Goal: Task Accomplishment & Management: Manage account settings

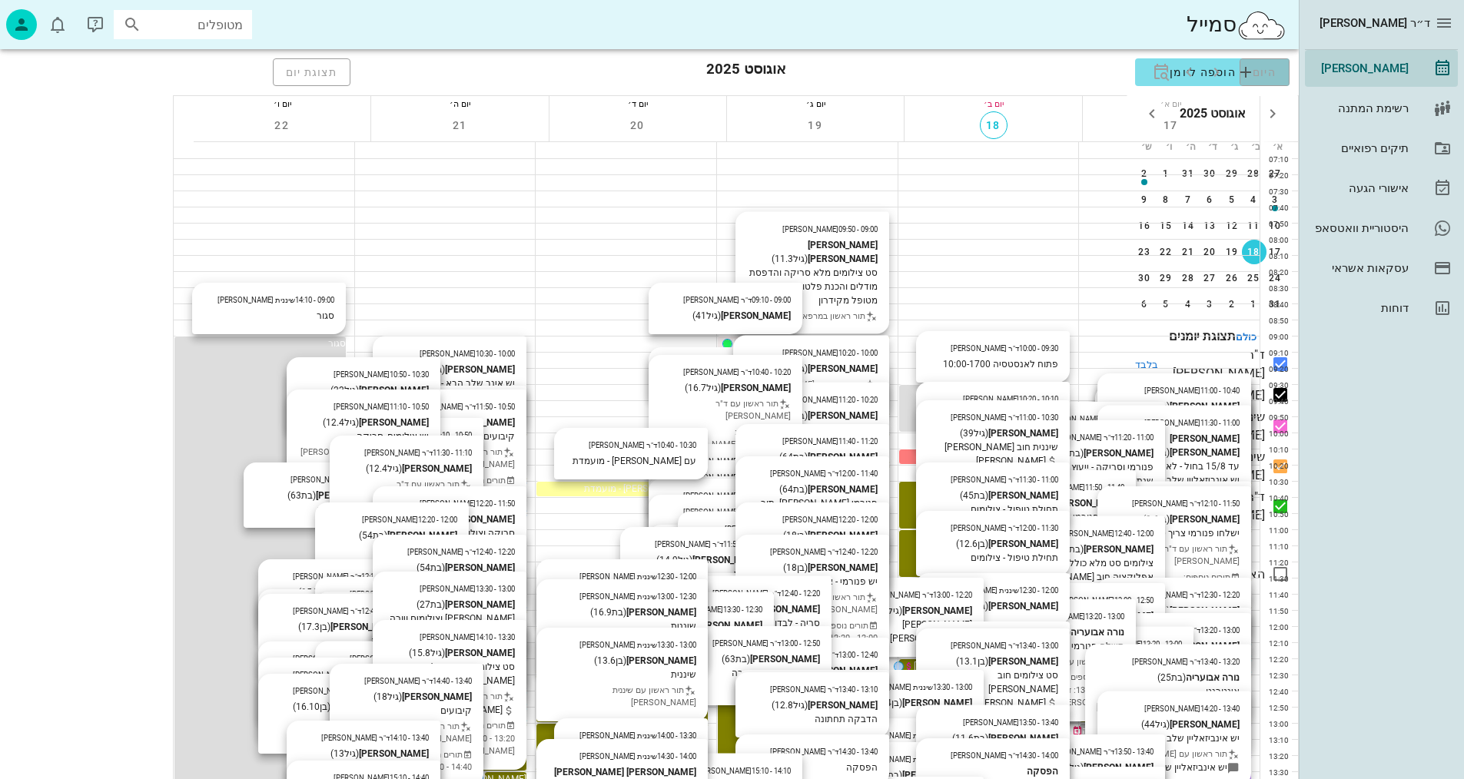
click at [1253, 72] on span "היום" at bounding box center [1265, 72] width 24 height 12
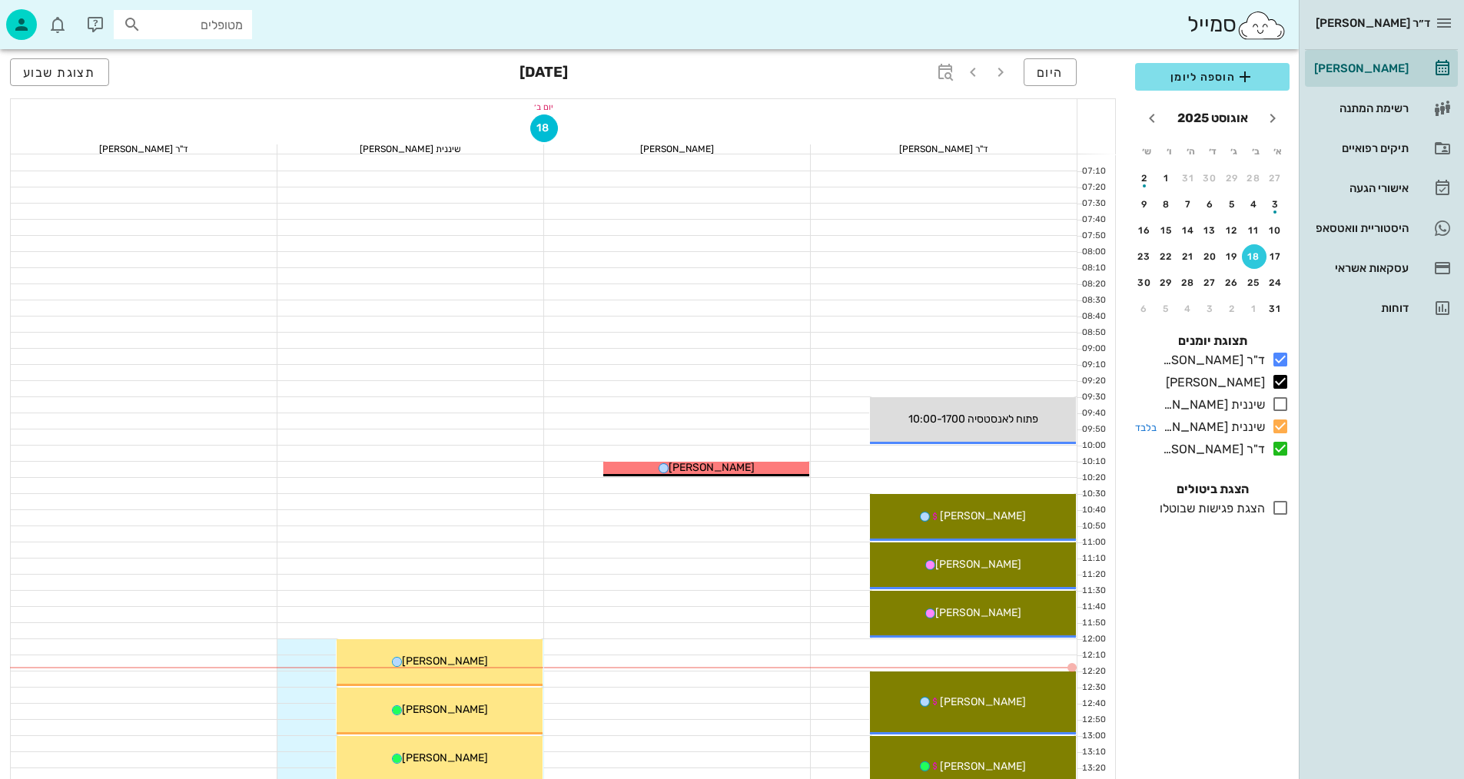
click at [1276, 420] on icon at bounding box center [1280, 426] width 18 height 18
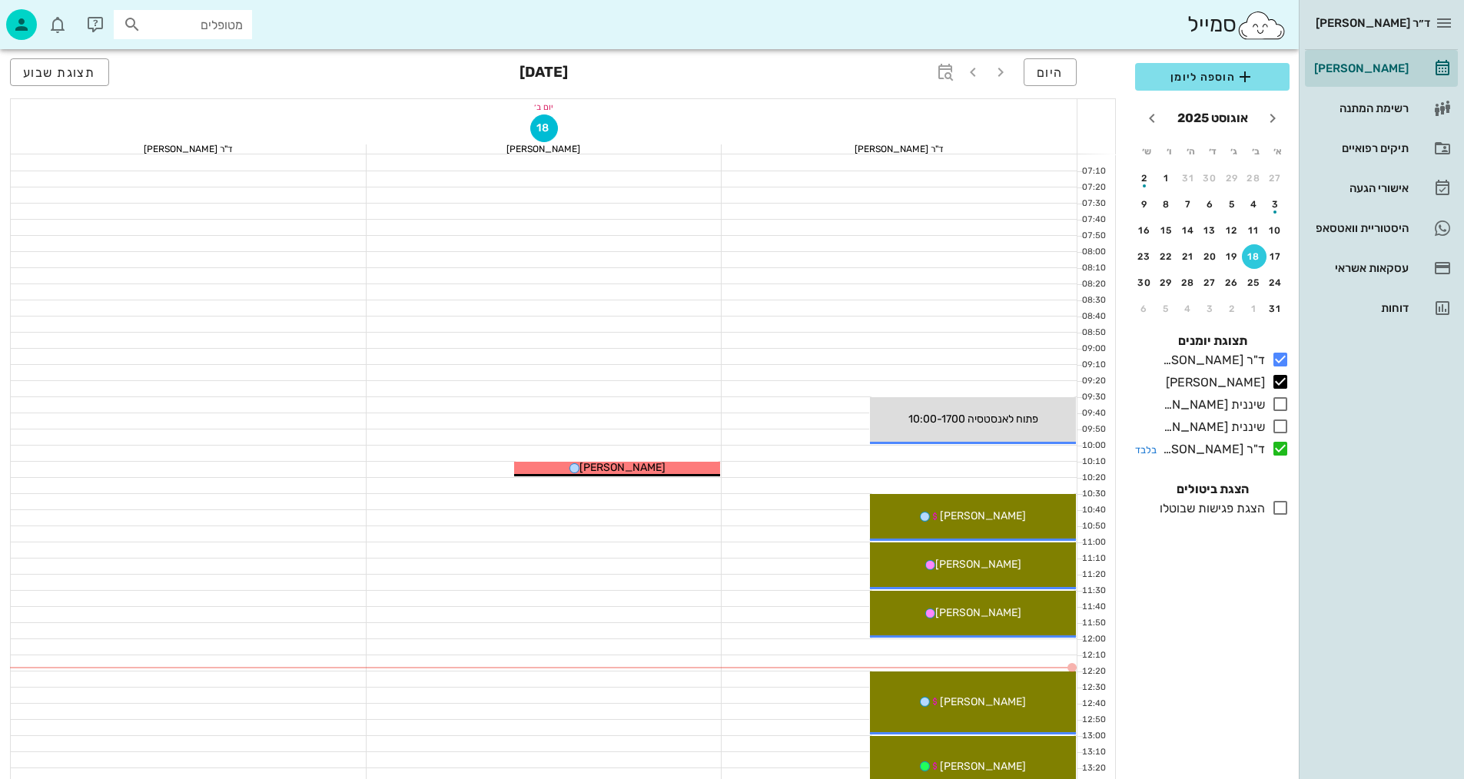
click at [1285, 449] on icon at bounding box center [1280, 449] width 18 height 18
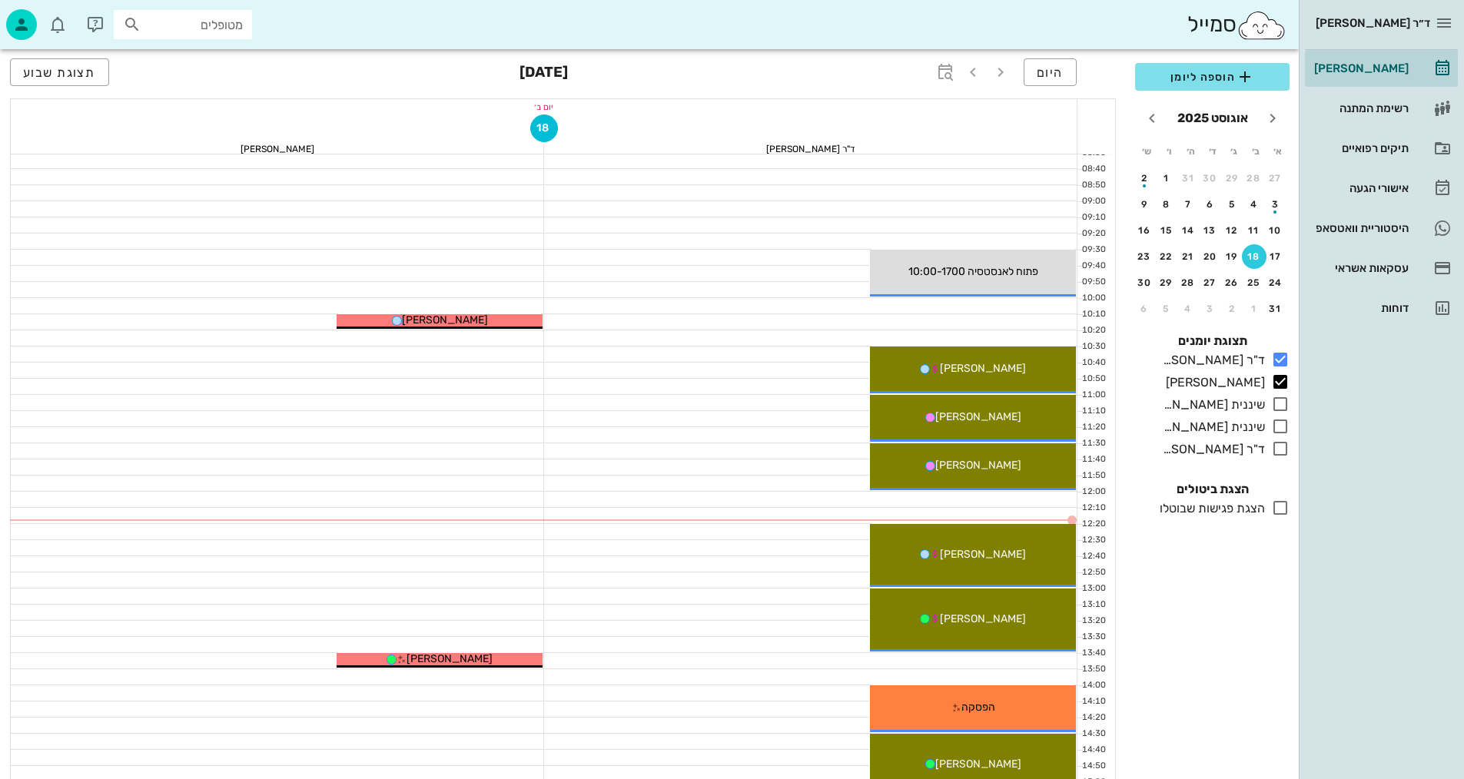
scroll to position [154, 0]
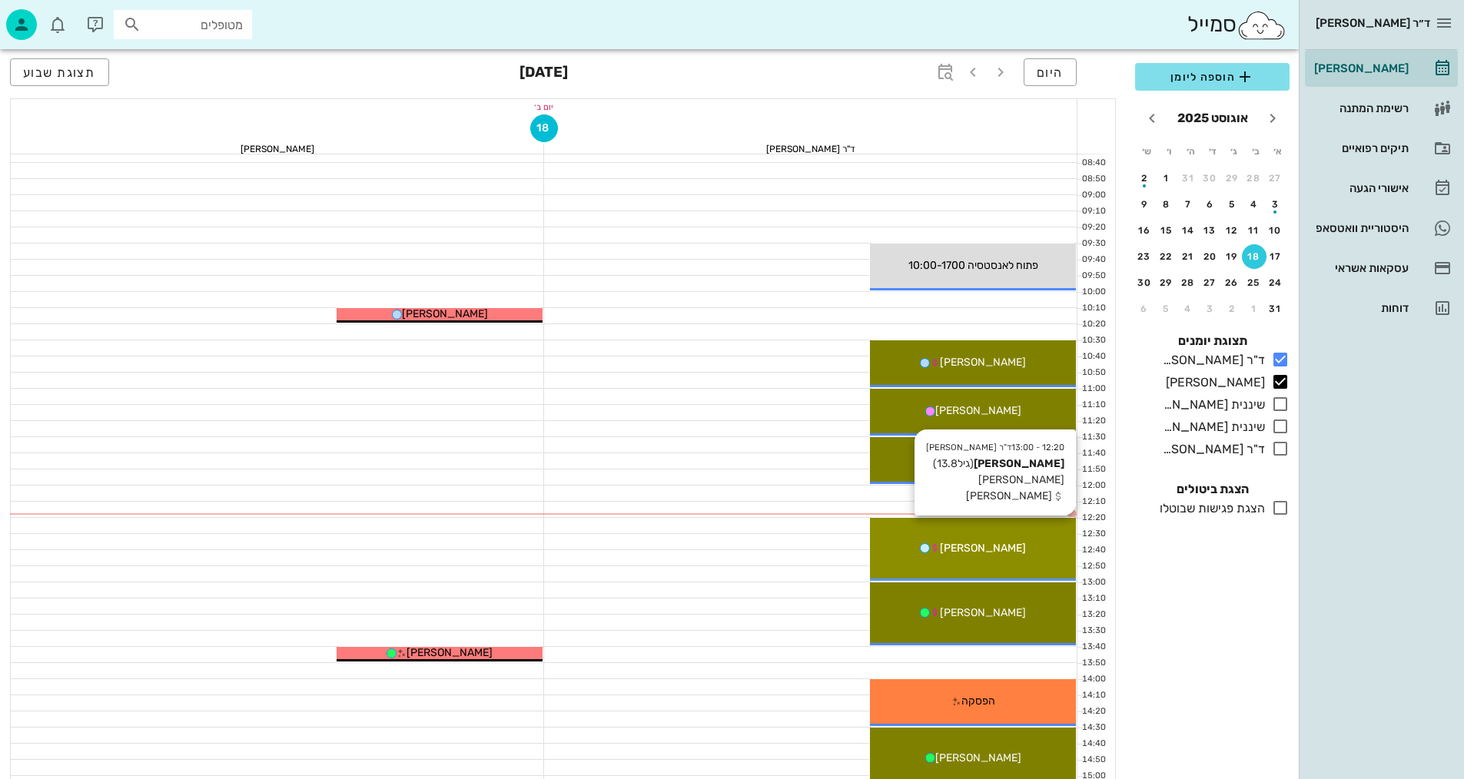
click at [1027, 547] on div "[PERSON_NAME]" at bounding box center [973, 548] width 206 height 16
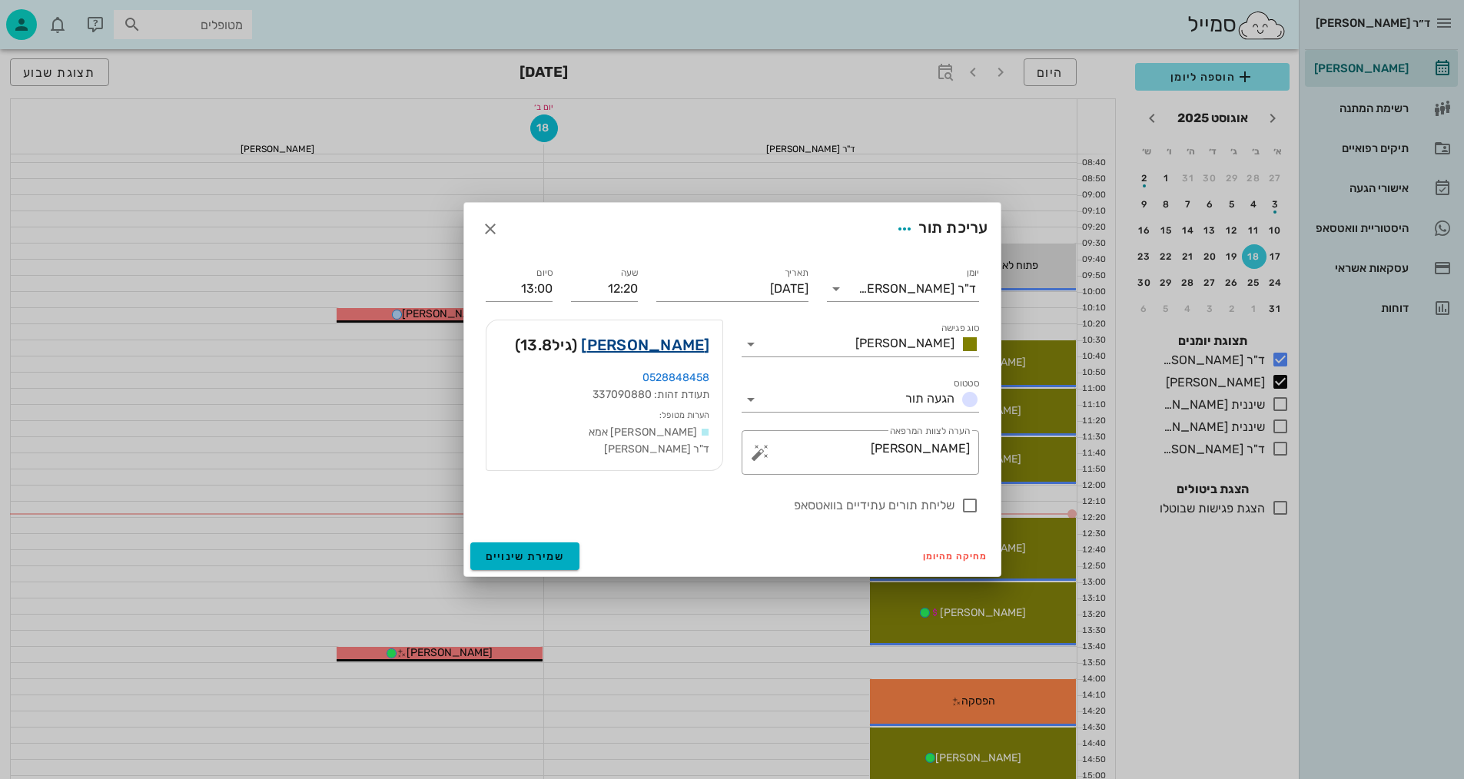
click at [690, 350] on link "יובל סגיב" at bounding box center [645, 345] width 128 height 25
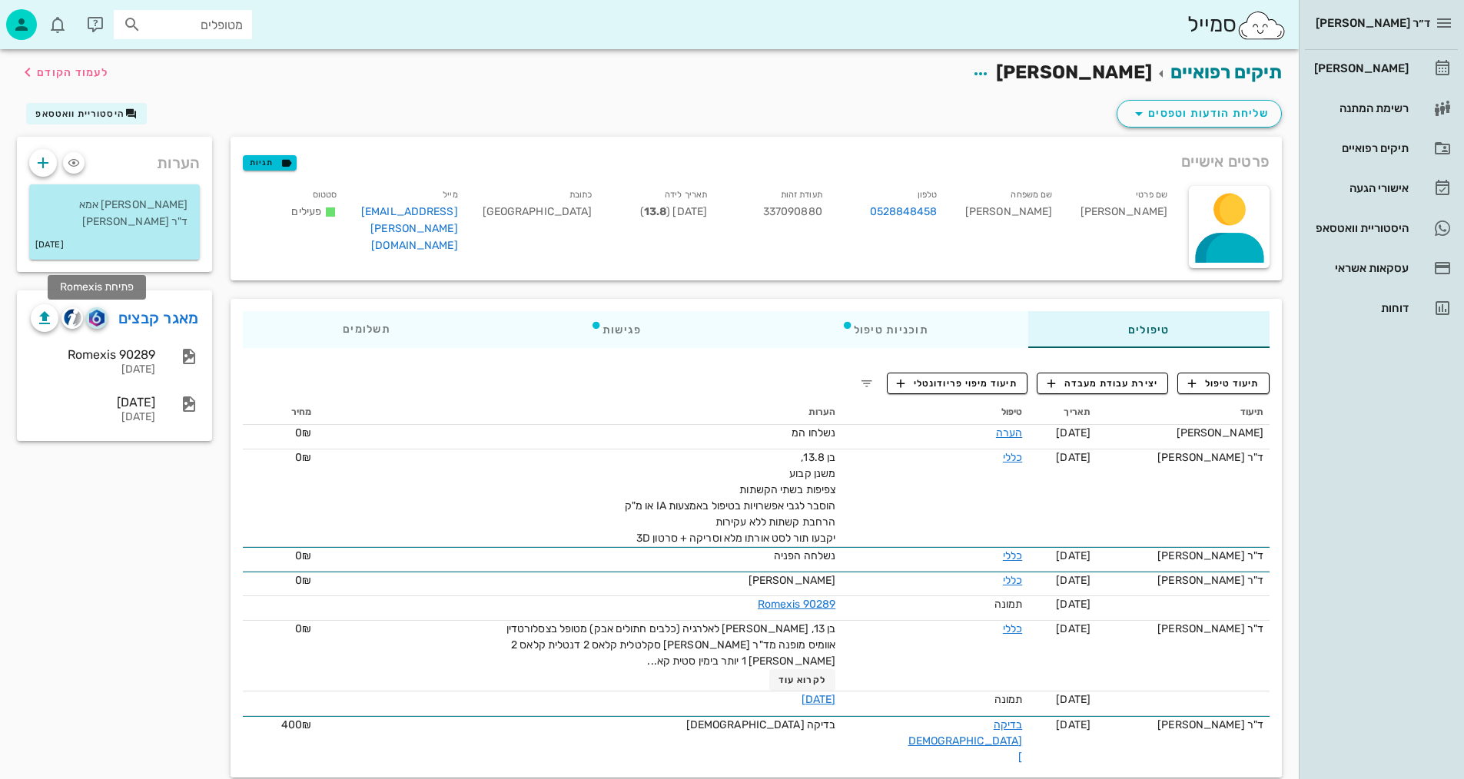
click at [91, 315] on img "button" at bounding box center [96, 318] width 15 height 17
click at [71, 320] on img "button" at bounding box center [73, 318] width 18 height 18
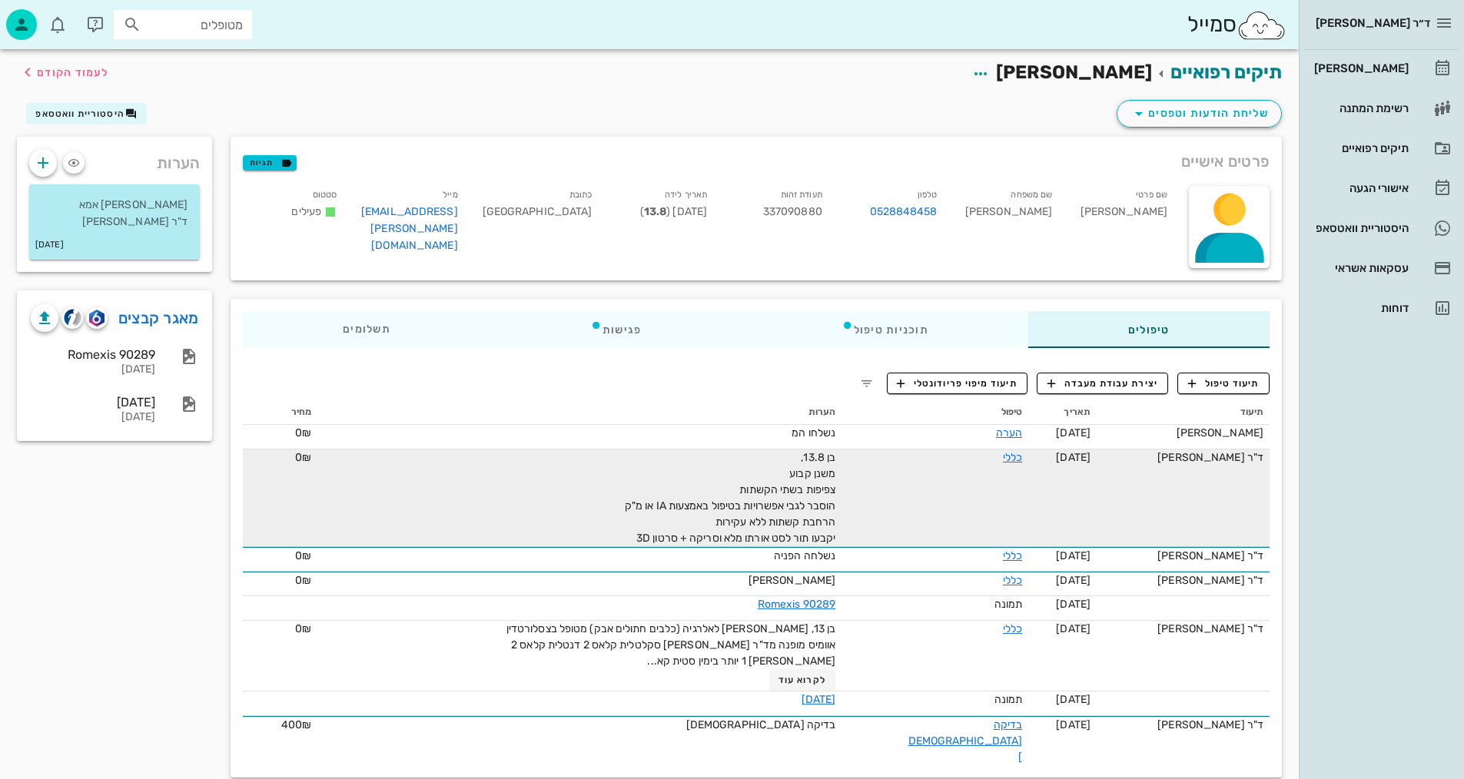
click at [798, 494] on span "בן 13.8, משנן קבוע צפיפות בשתי הקשתות הוסבר לגבי אפשרויות בטיפול באמצעות IA או …" at bounding box center [730, 498] width 211 height 94
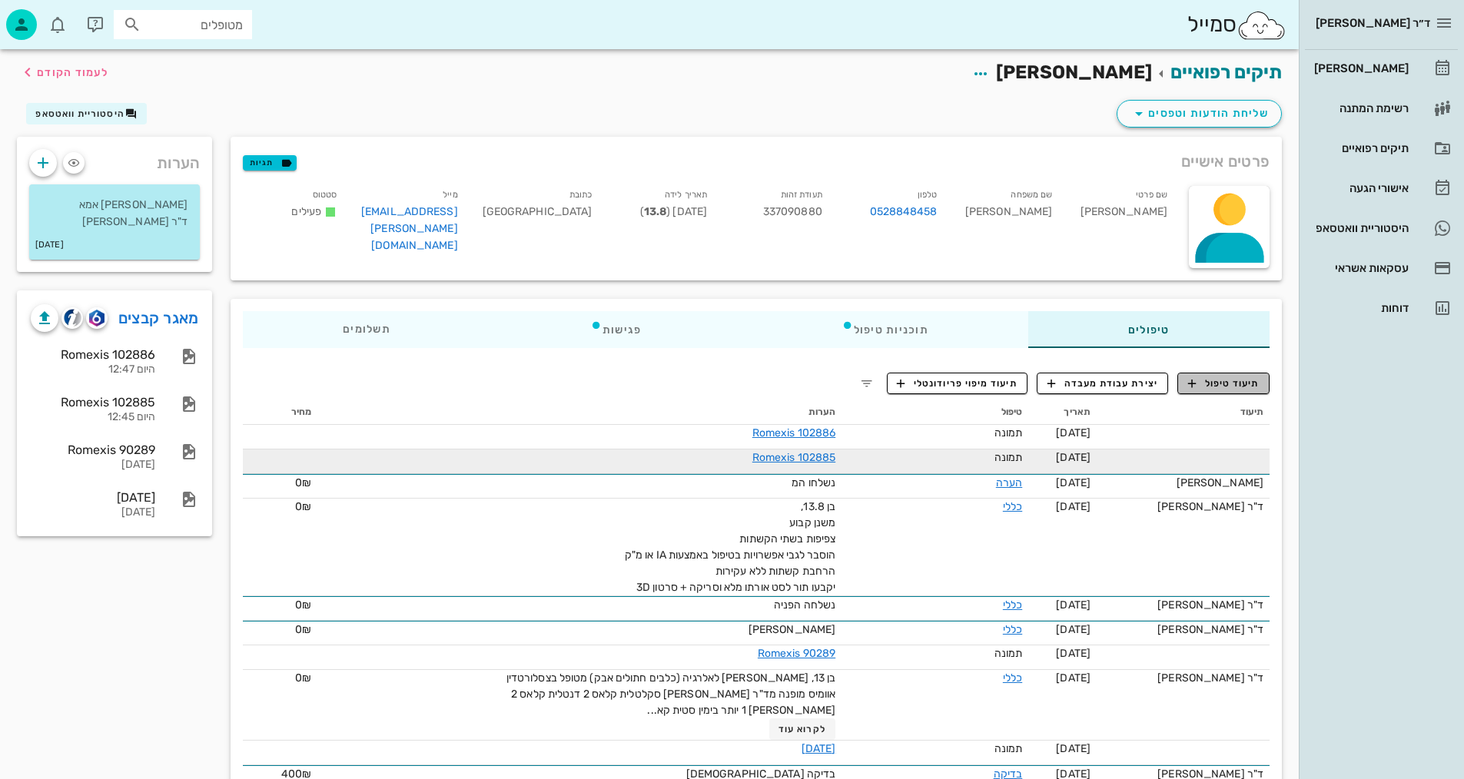
click at [1229, 389] on span "תיעוד טיפול" at bounding box center [1223, 384] width 71 height 14
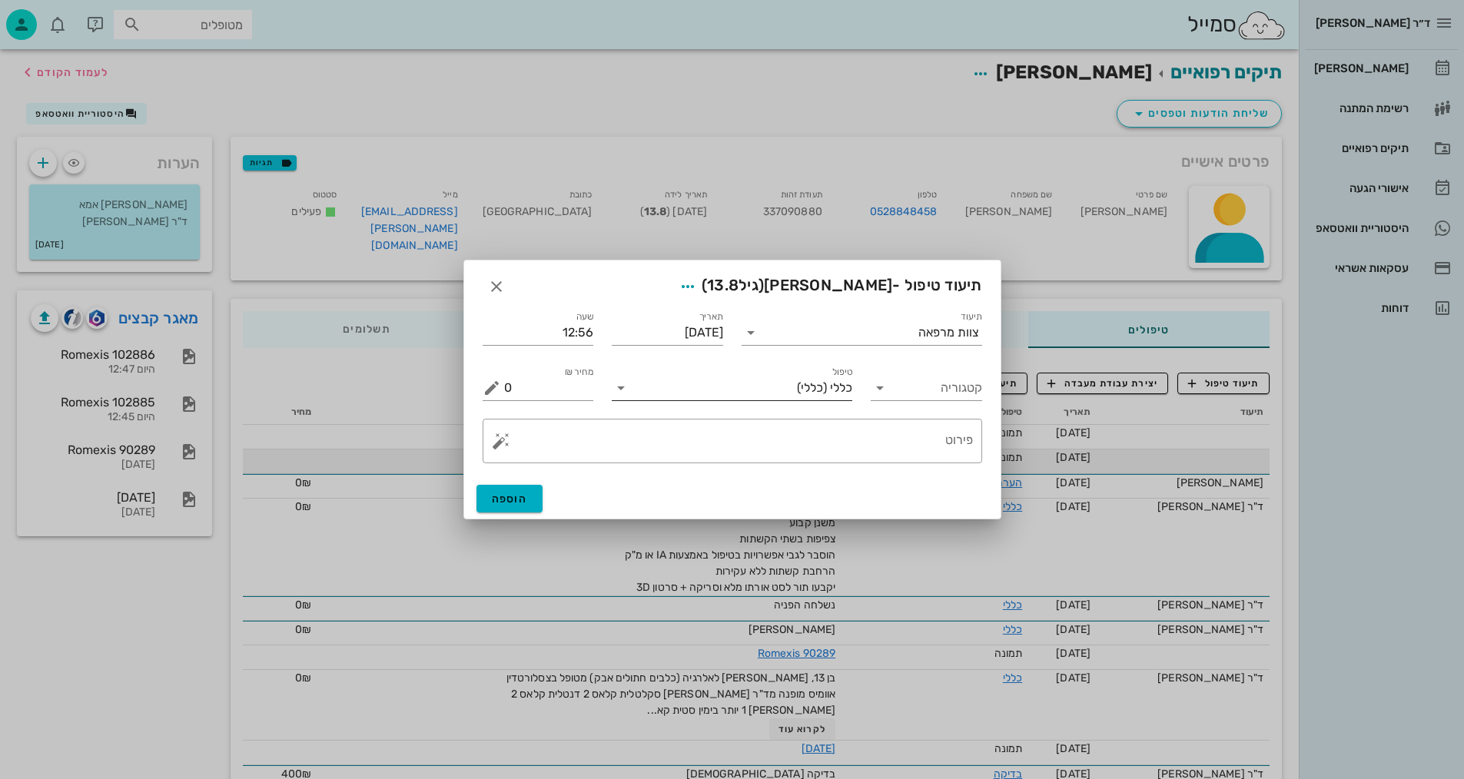
click at [619, 399] on div "טיפול כללי (כללי)" at bounding box center [732, 388] width 241 height 25
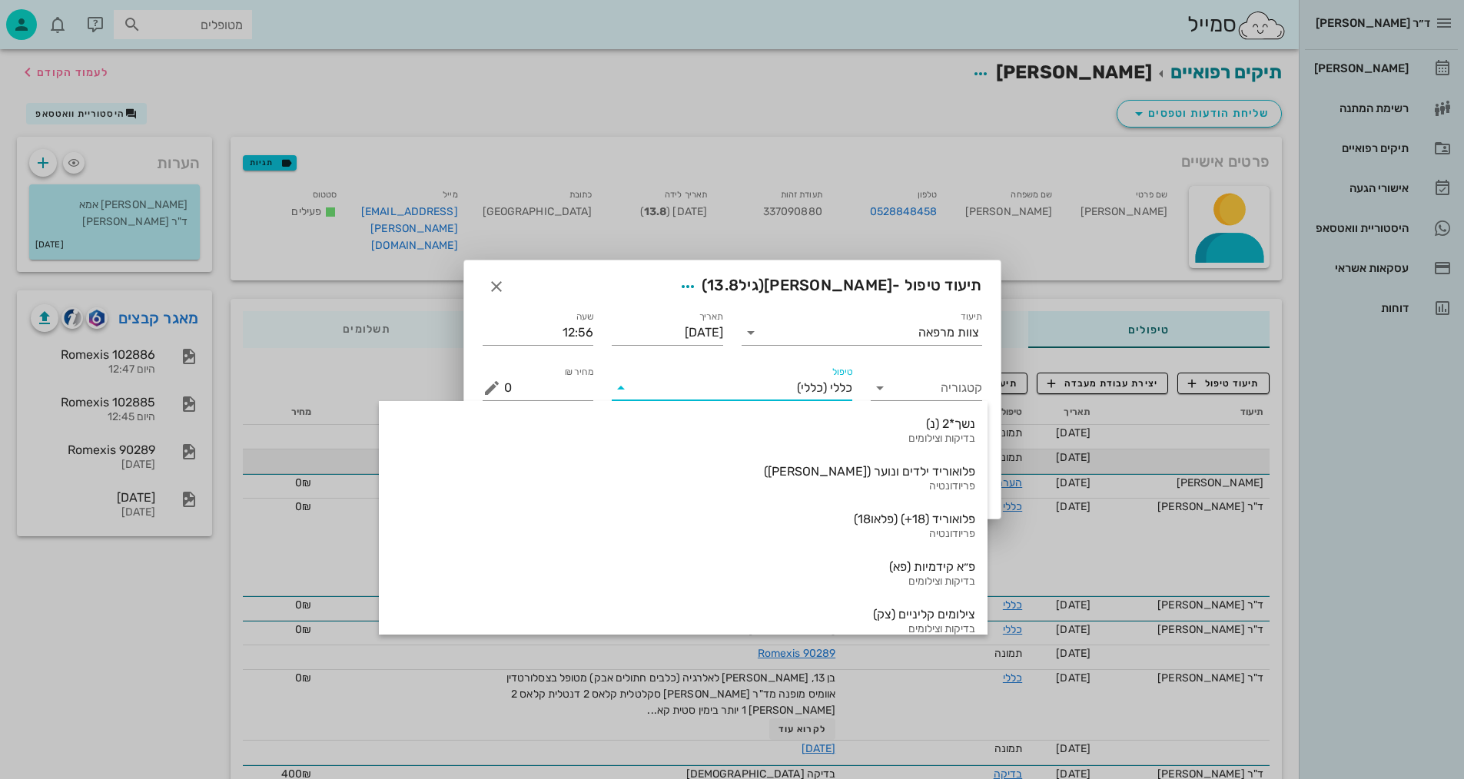
click at [920, 450] on textarea "פירוט" at bounding box center [738, 444] width 469 height 37
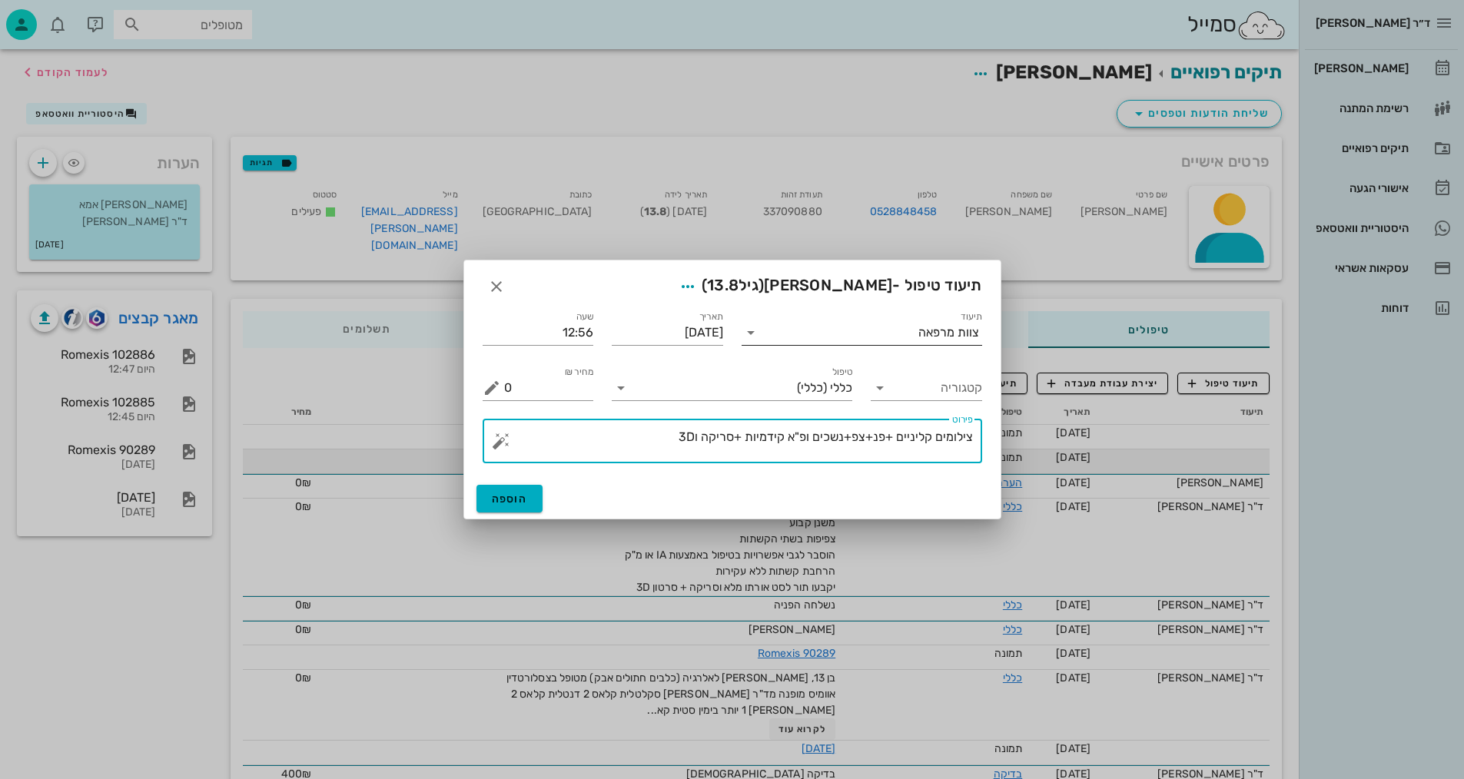
type textarea "צילומים קליניים +פנ+צפ+נשכים ופ"א קידמיות +סריקה ו3D"
click at [745, 336] on icon at bounding box center [751, 333] width 18 height 18
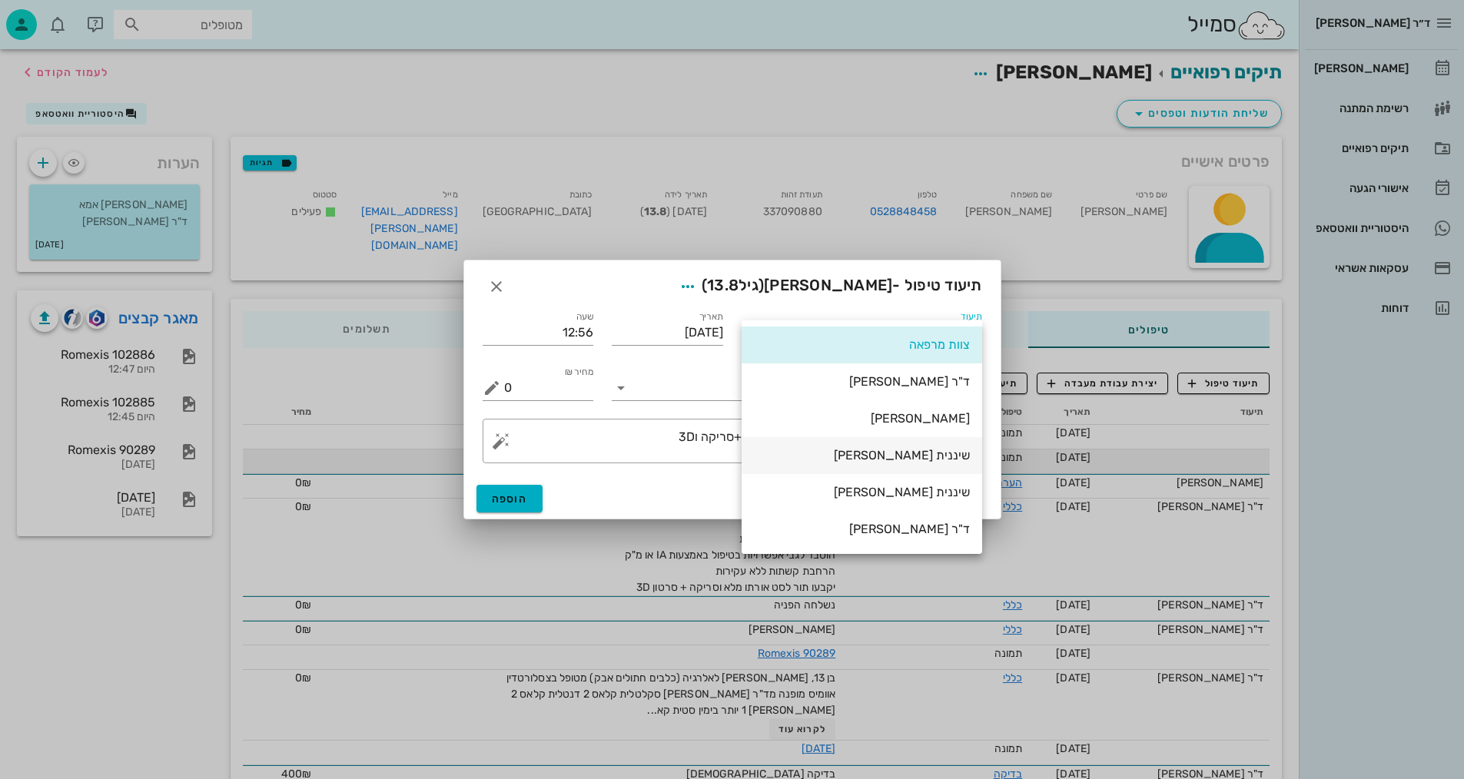
click at [937, 448] on div "שיננית [PERSON_NAME]" at bounding box center [862, 455] width 216 height 15
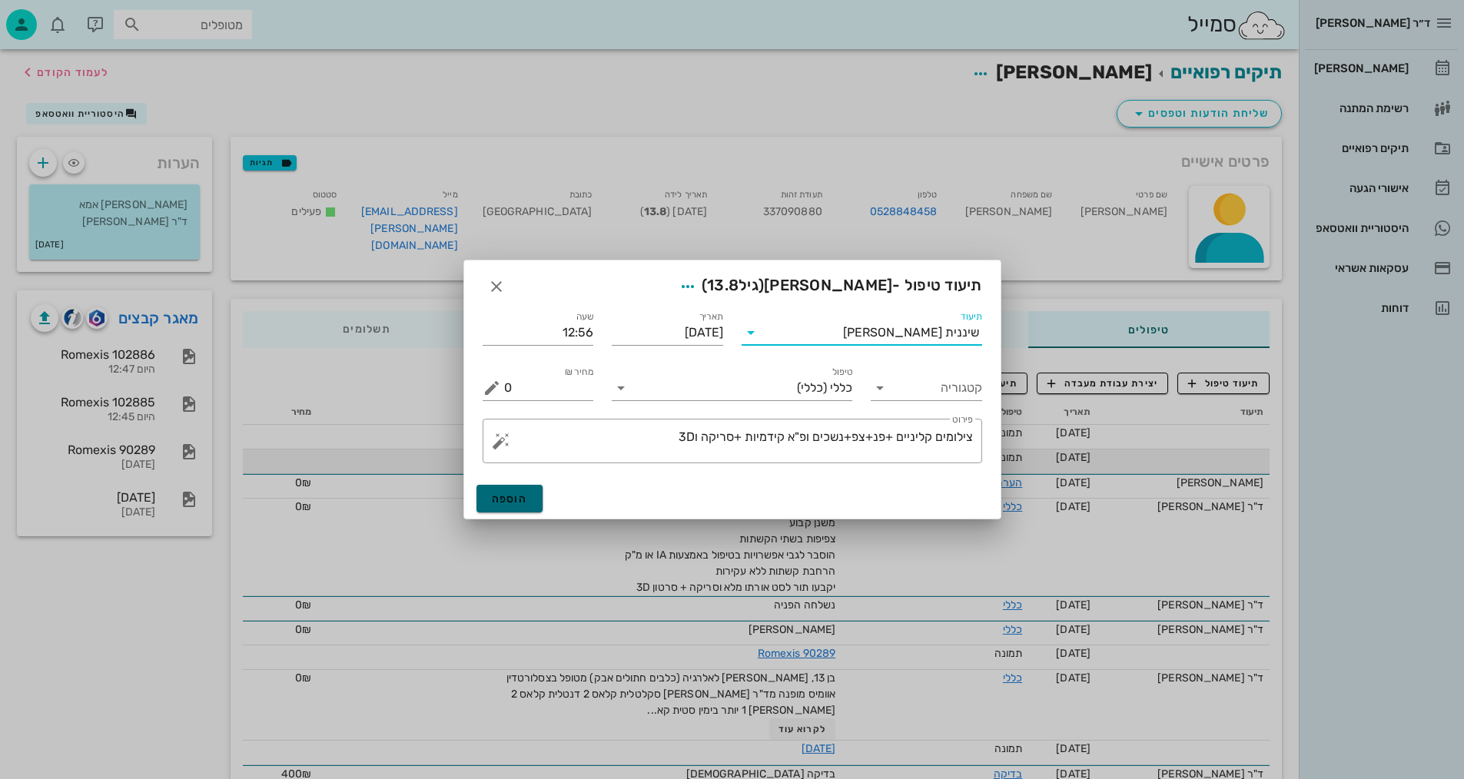
click at [512, 504] on span "הוספה" at bounding box center [510, 499] width 36 height 13
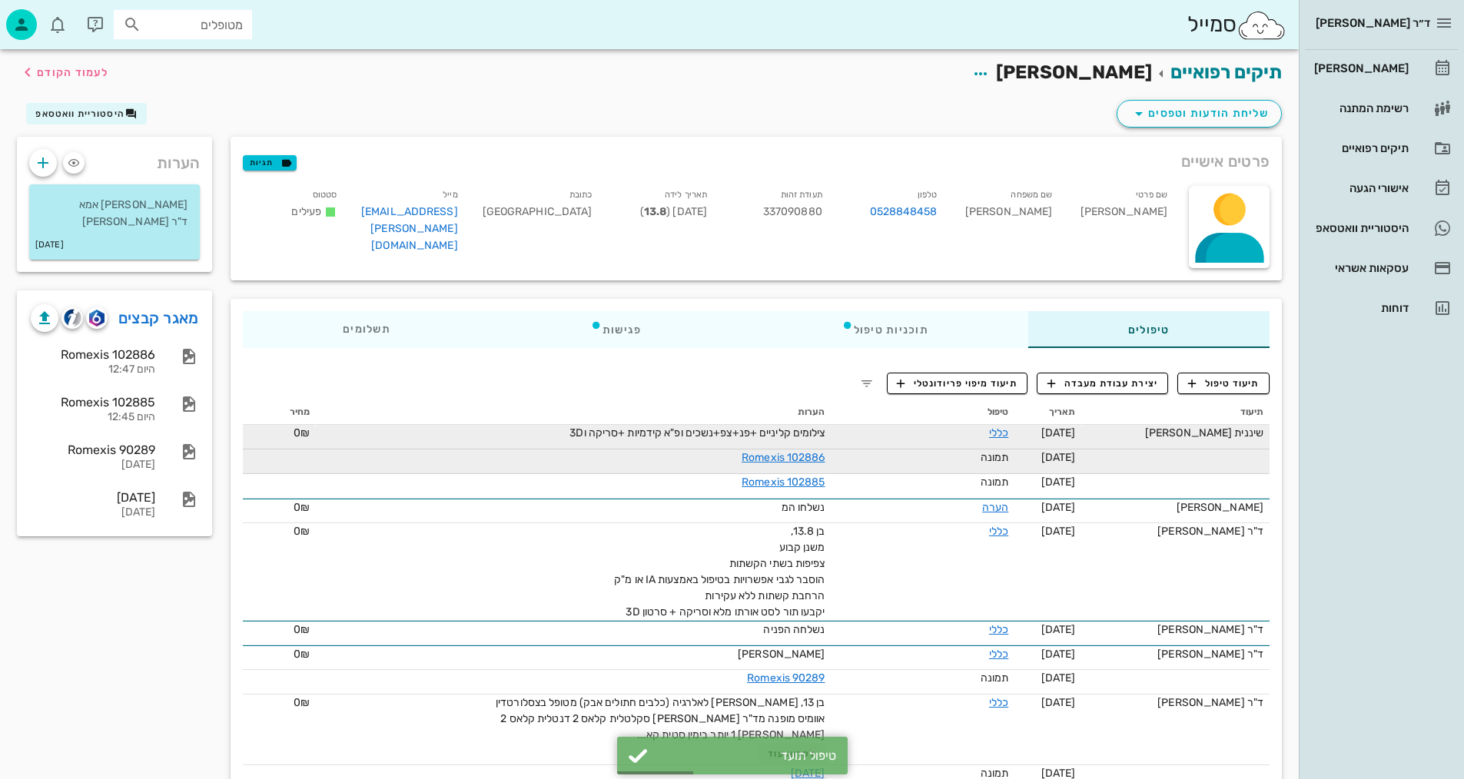
click at [726, 434] on span "צילומים קליניים +פנ+צפ+נשכים ופ"א קידמיות +סריקה ו3D" at bounding box center [696, 432] width 255 height 13
click at [1000, 430] on link "כללי" at bounding box center [998, 432] width 19 height 13
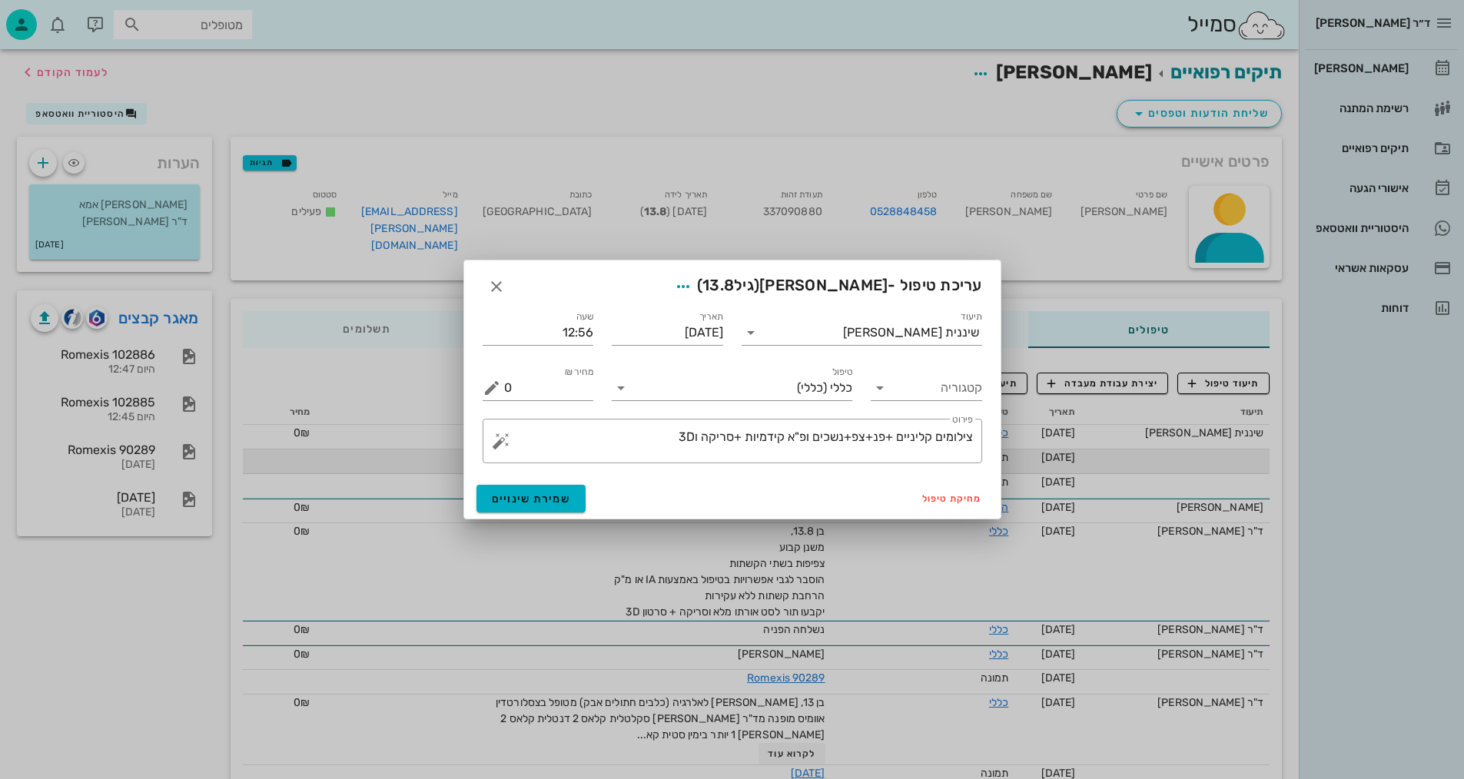
click at [488, 394] on button "מחיר ₪ appended action" at bounding box center [492, 388] width 18 height 18
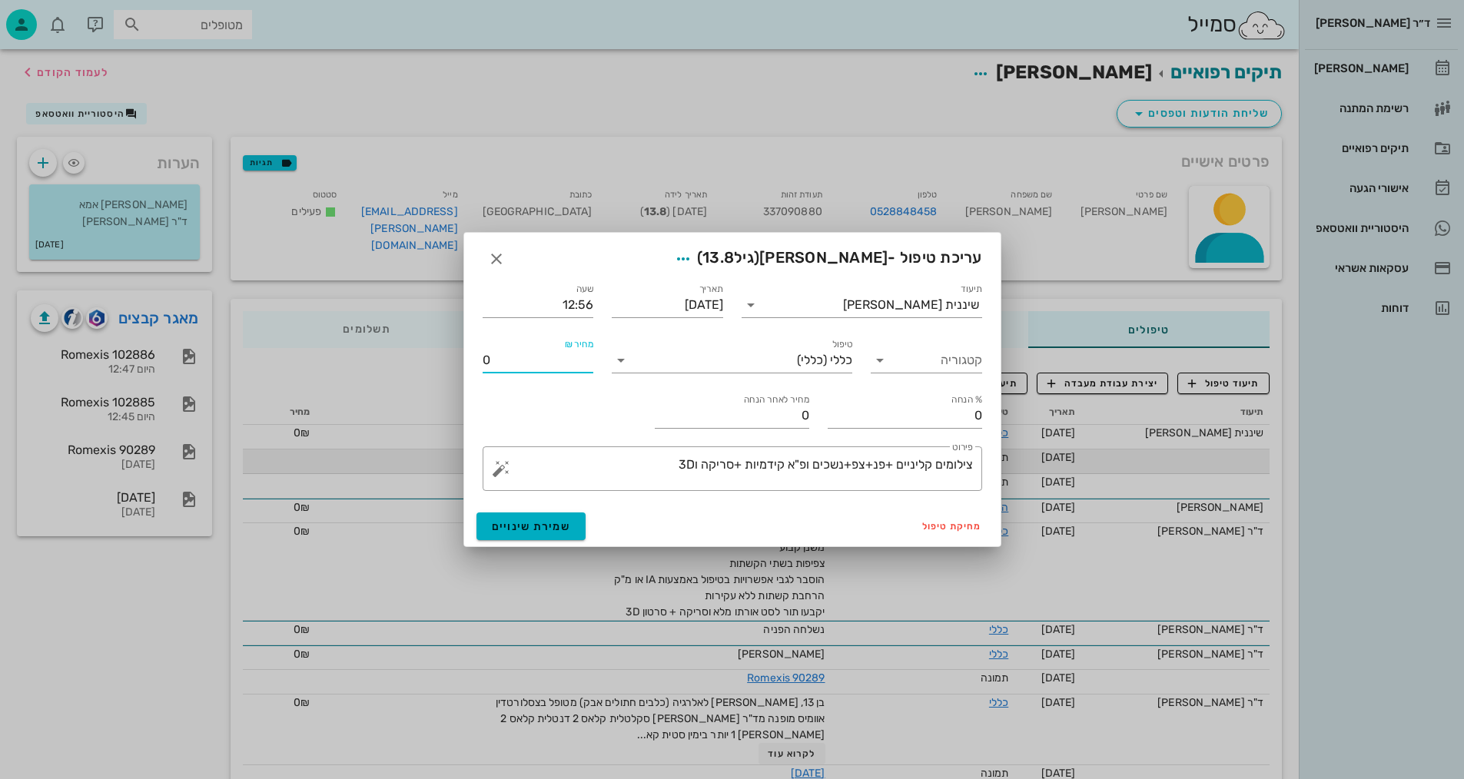
click at [488, 356] on input "0" at bounding box center [538, 360] width 111 height 25
click at [486, 362] on input "0" at bounding box center [538, 360] width 111 height 25
type input "1"
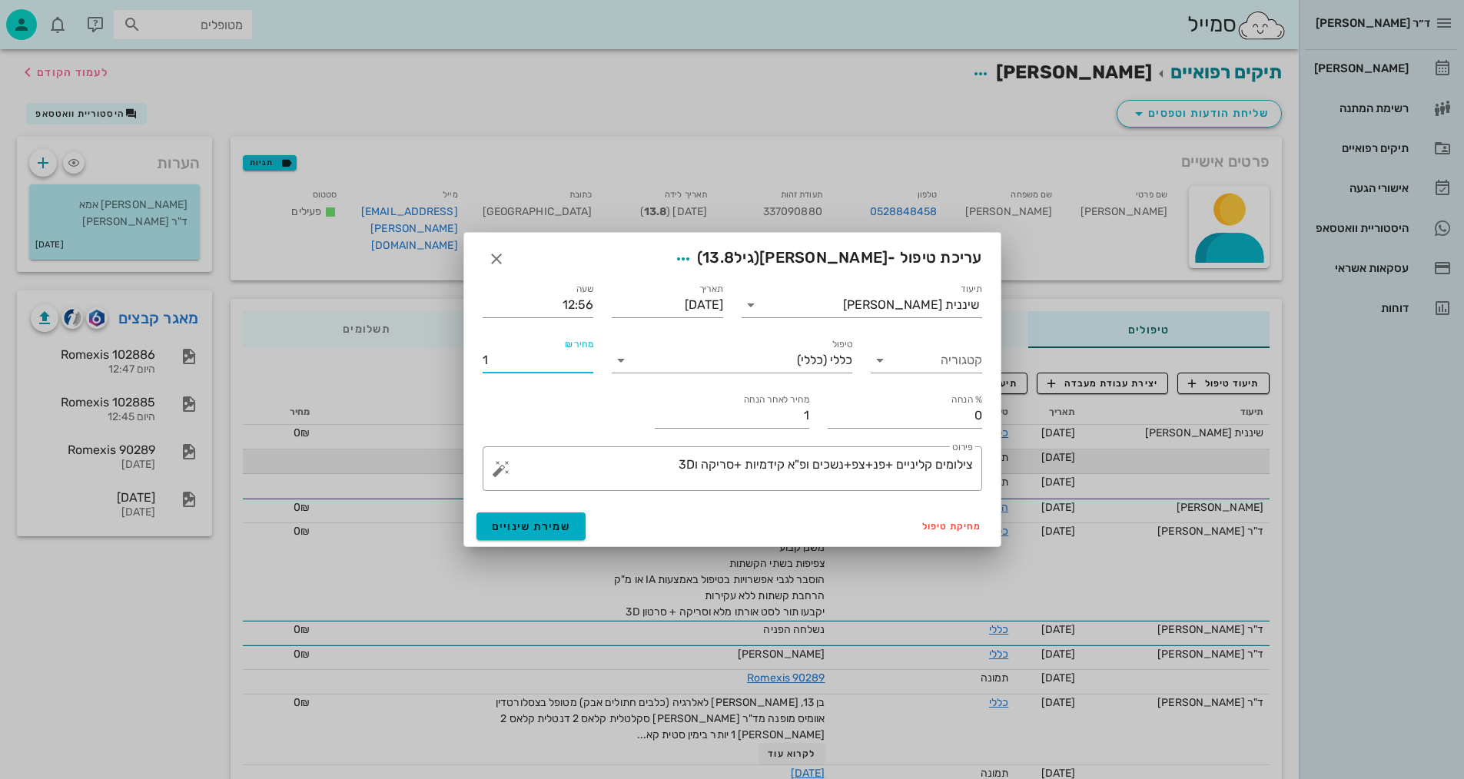
type input "10"
type input "100"
type input "1000"
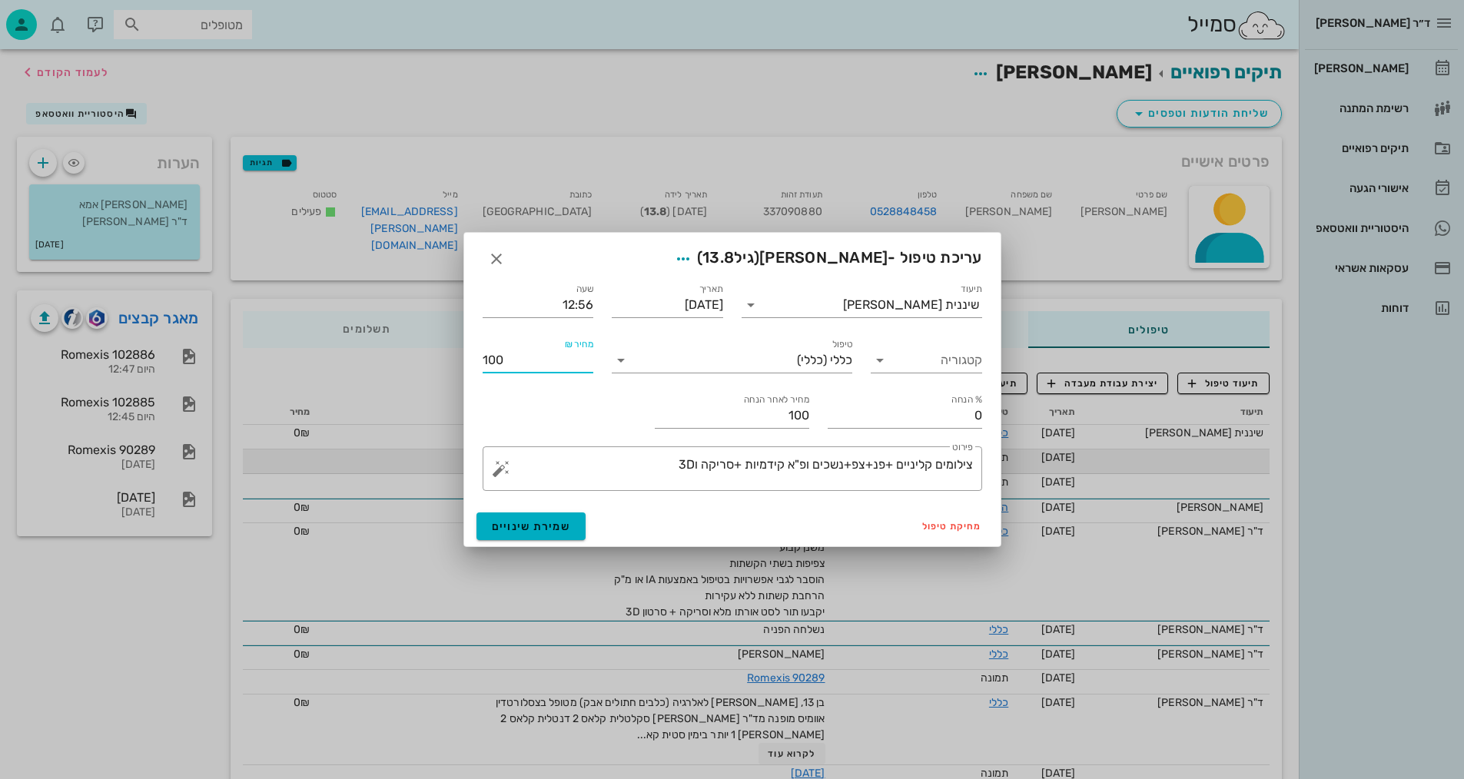
type input "1000"
click at [549, 514] on button "שמירת שינויים" at bounding box center [531, 527] width 110 height 28
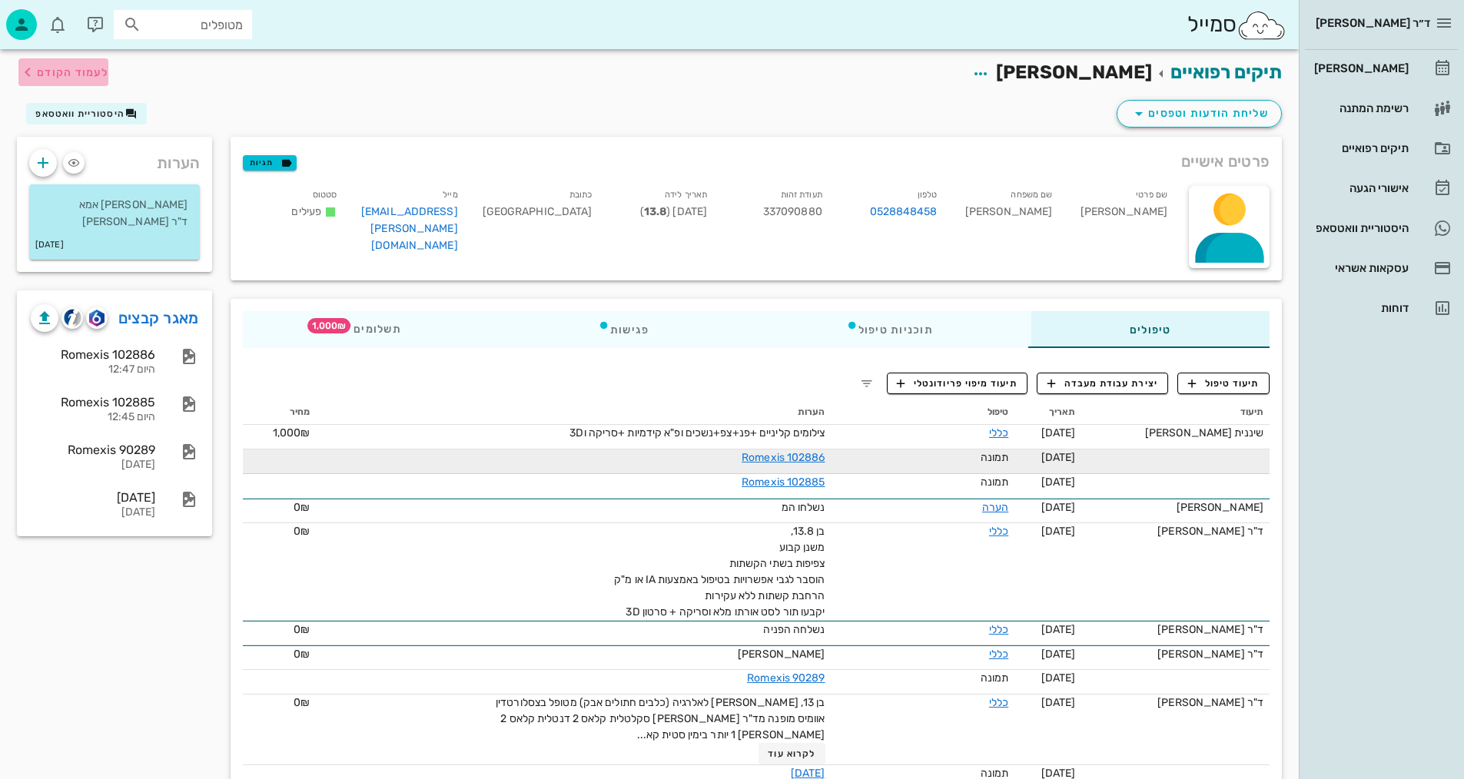
click at [52, 71] on span "לעמוד הקודם" at bounding box center [72, 72] width 71 height 13
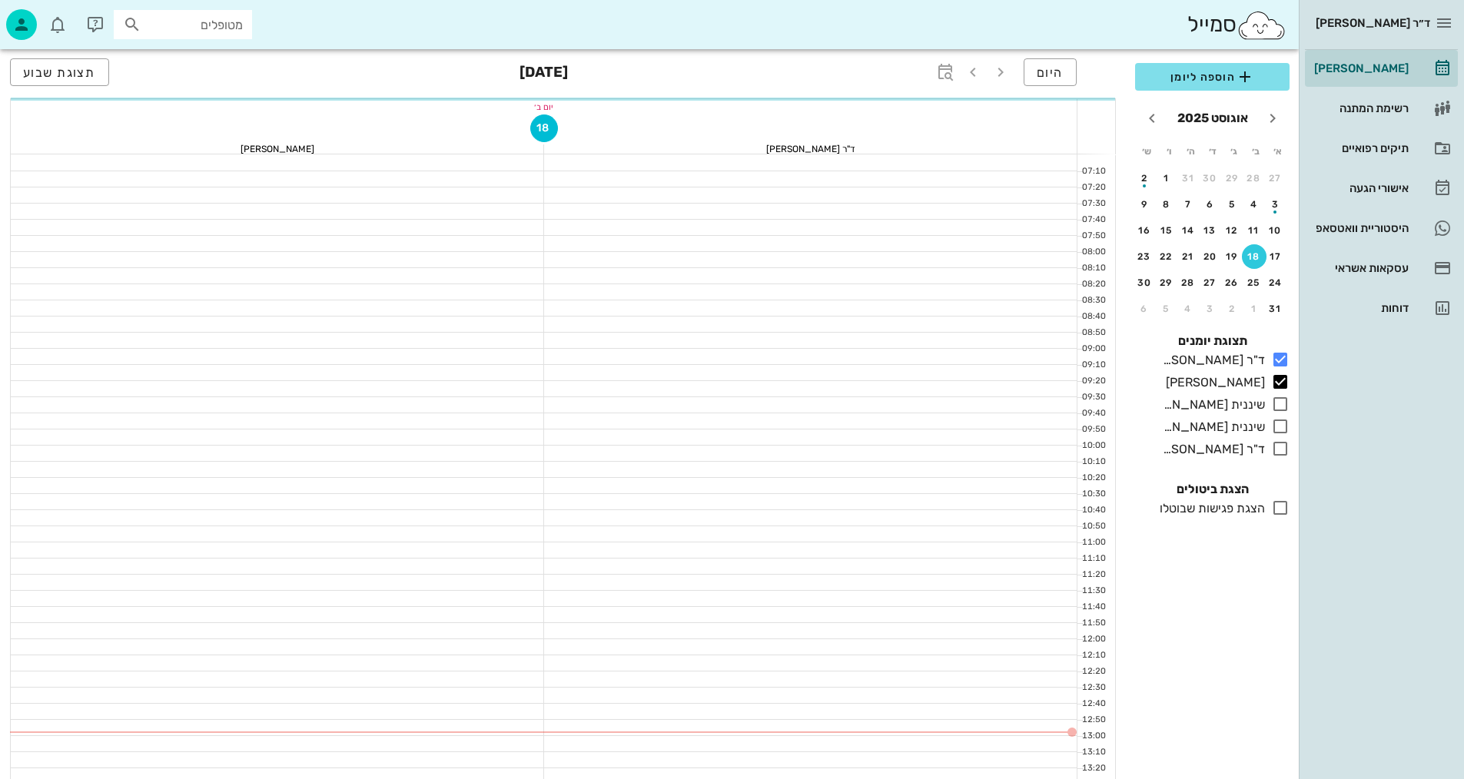
scroll to position [154, 0]
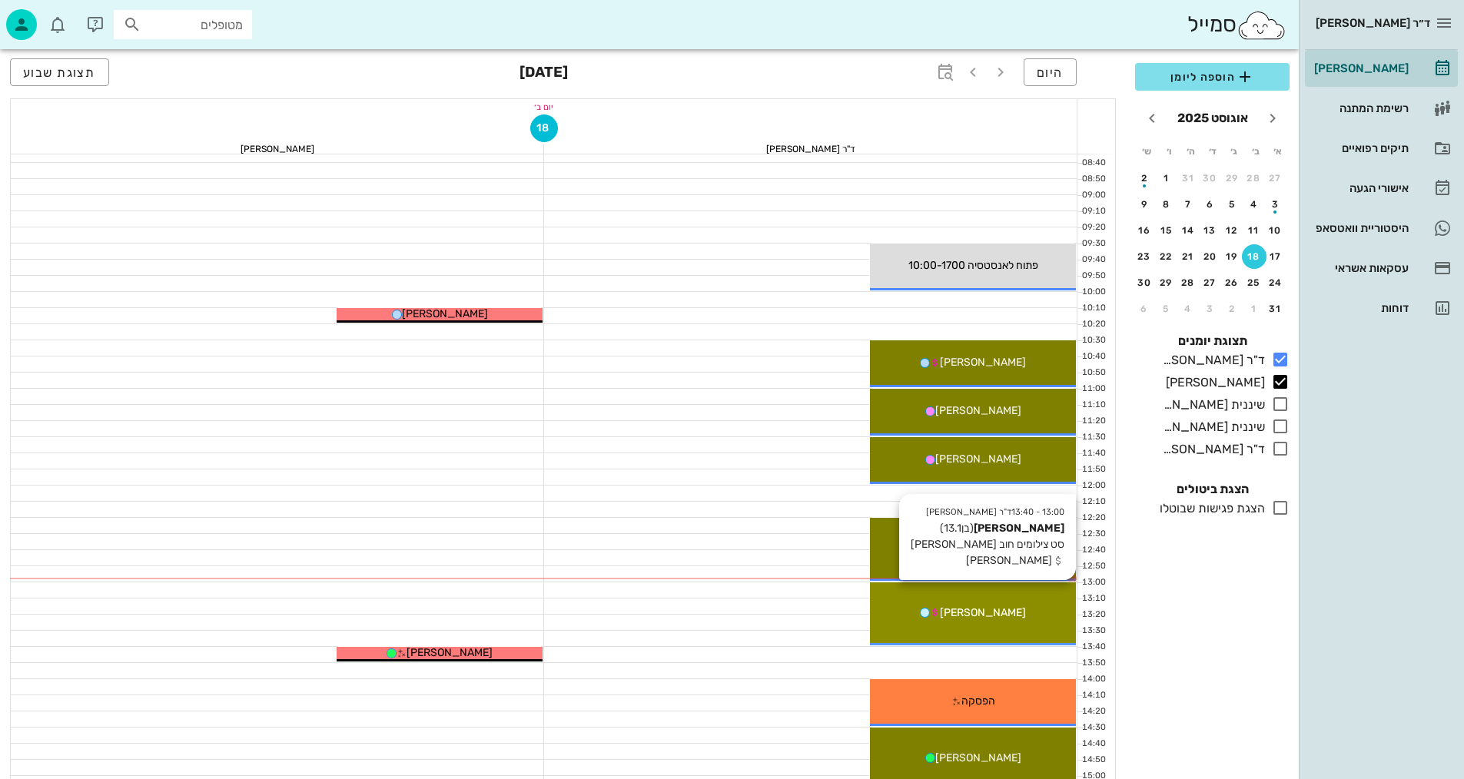
click at [978, 612] on span "[PERSON_NAME]" at bounding box center [983, 612] width 86 height 13
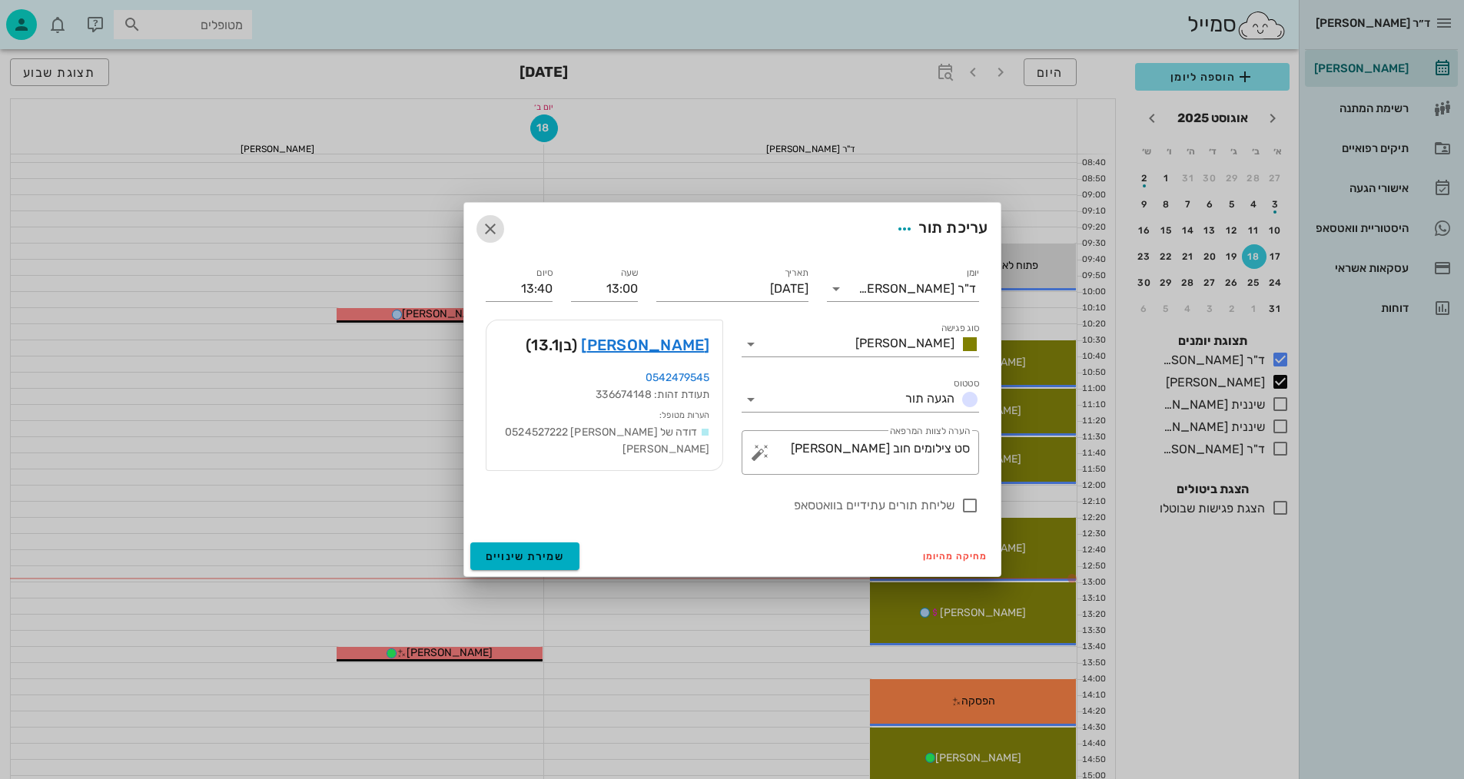
click at [490, 223] on icon "button" at bounding box center [490, 229] width 18 height 18
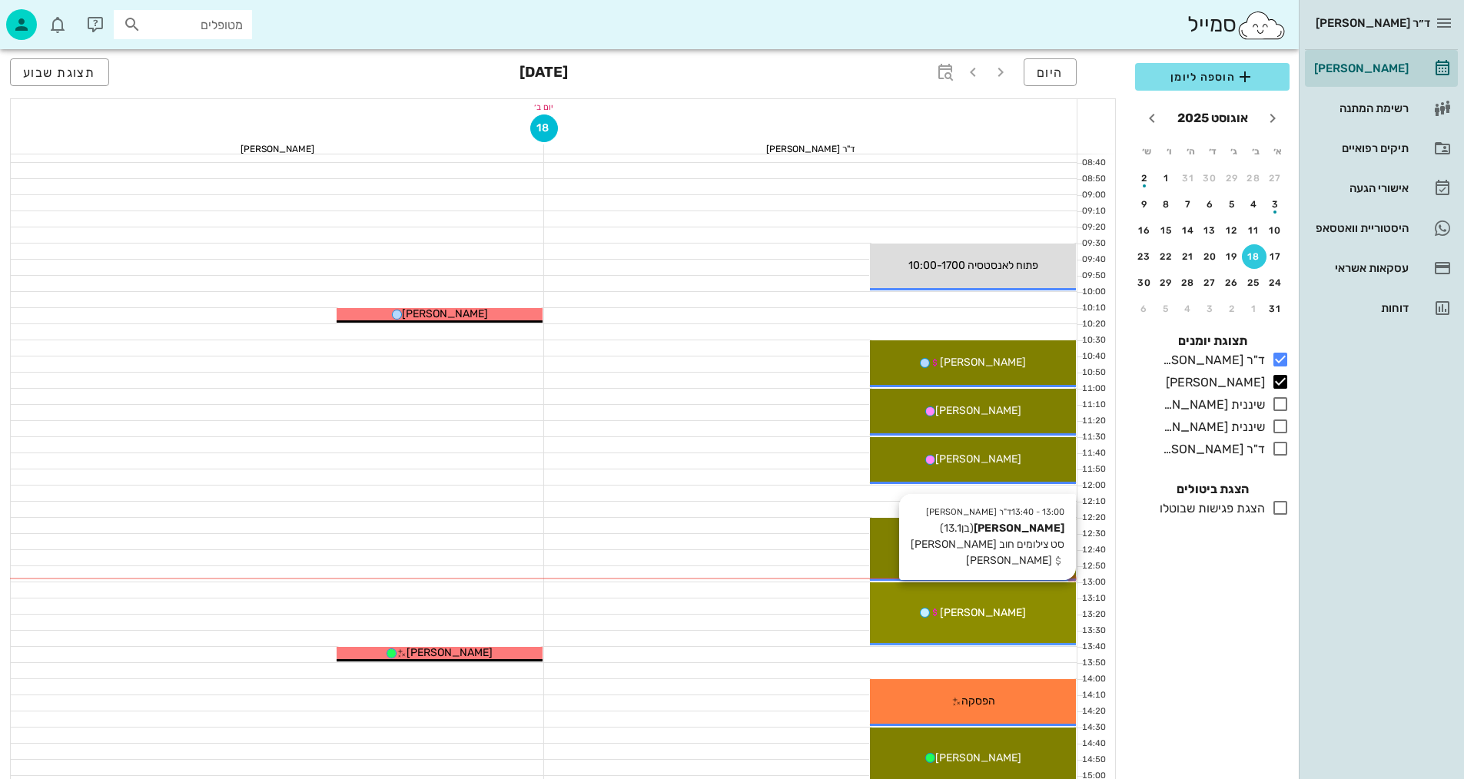
click at [963, 614] on span "[PERSON_NAME]" at bounding box center [983, 612] width 86 height 13
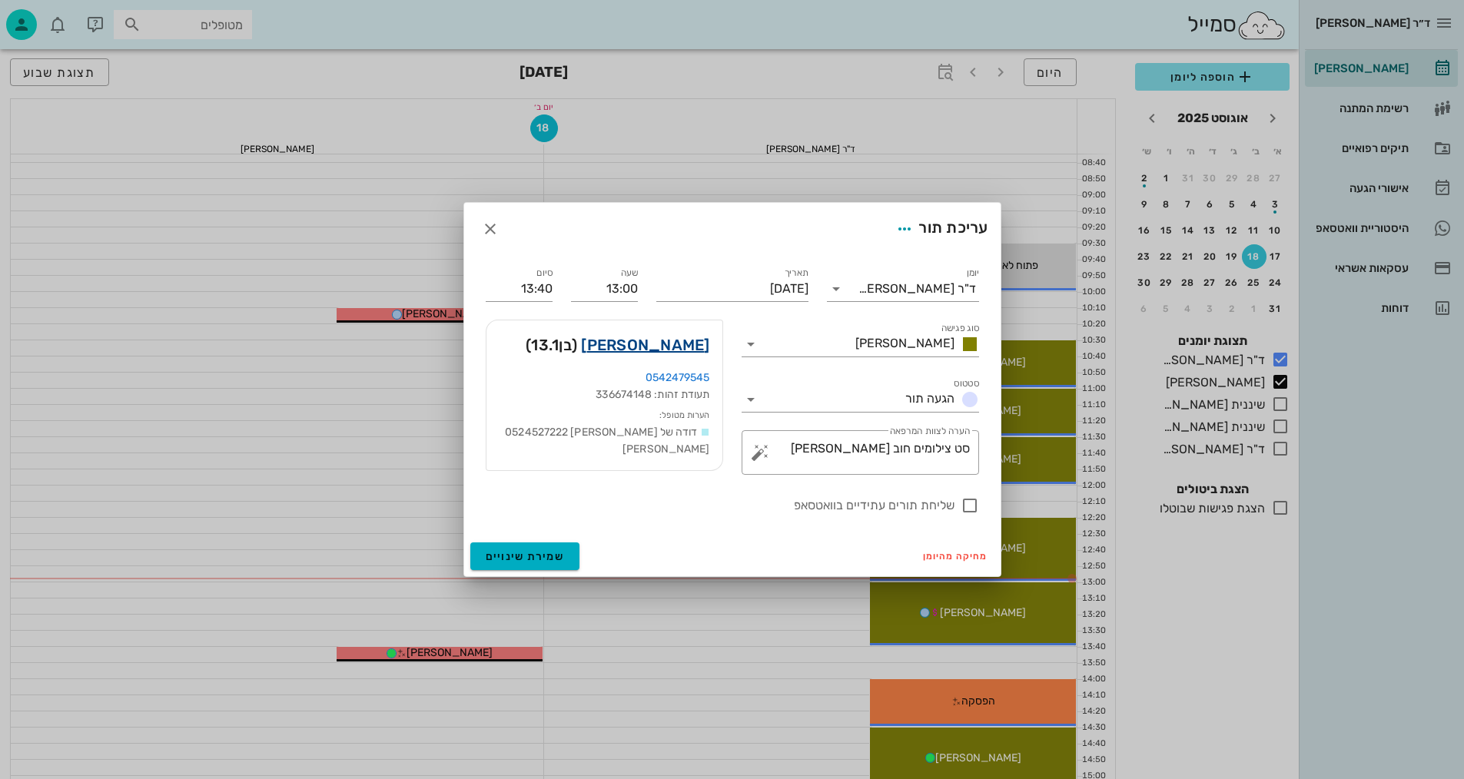
click at [659, 344] on link "איתי בלוך" at bounding box center [645, 345] width 128 height 25
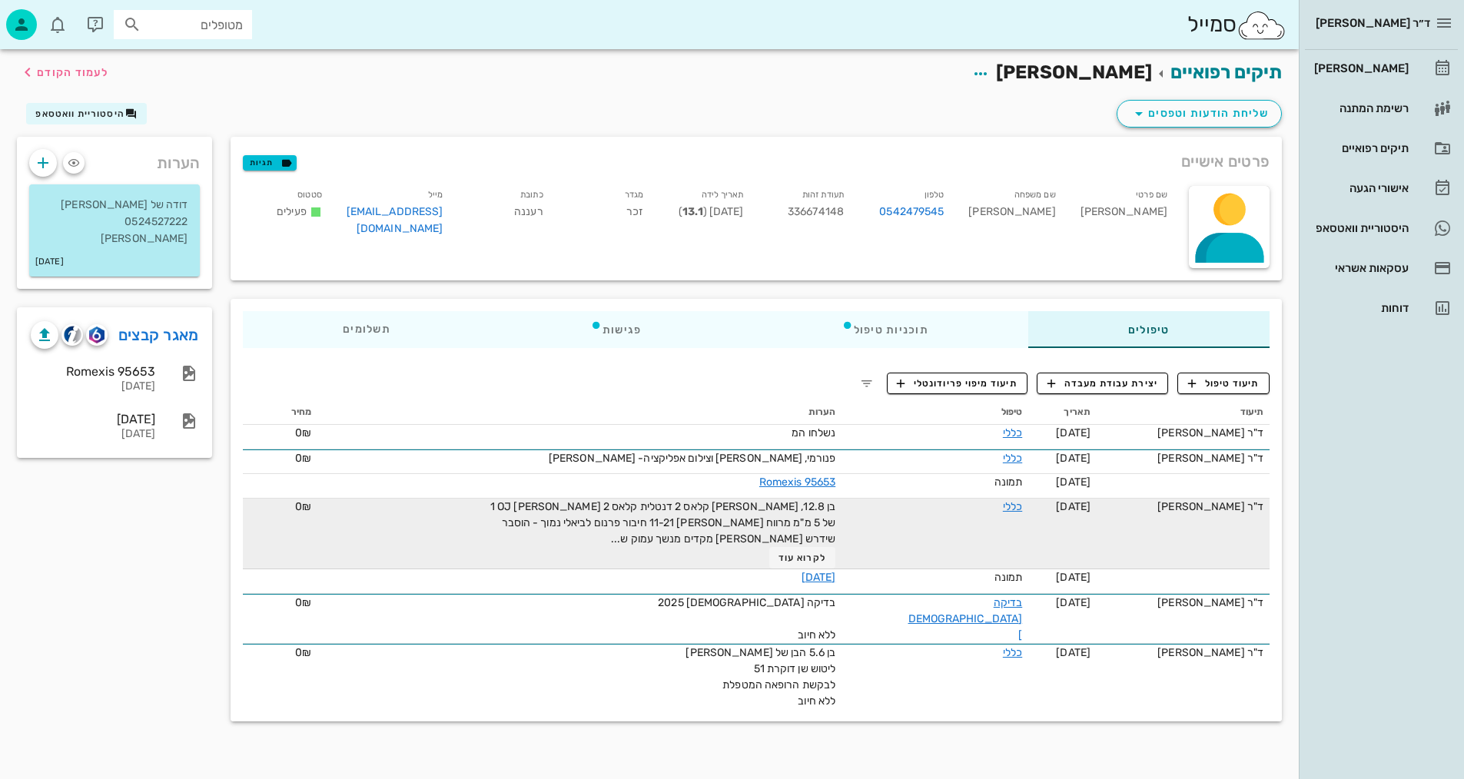
click at [724, 519] on span "בן 12.8, בריא סקלטלית קלאס 2 דנטלית קלאס 2 דיב 1 OJ של 5 מ"מ מרווח בין 11-21 חי…" at bounding box center [662, 522] width 345 height 45
click at [819, 553] on span "לקרוא עוד" at bounding box center [802, 558] width 48 height 11
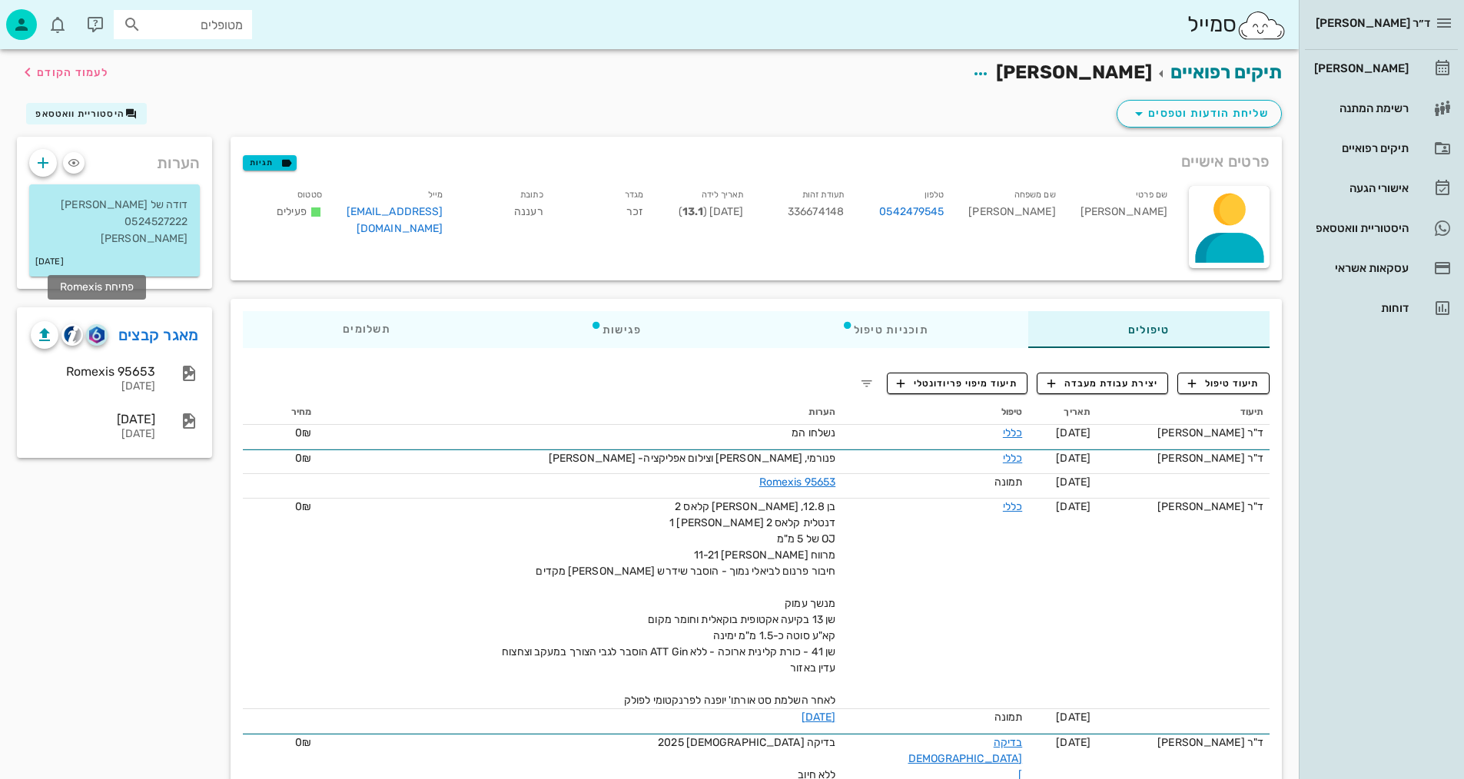
click at [93, 327] on img "button" at bounding box center [96, 335] width 15 height 17
click at [75, 326] on img "button" at bounding box center [73, 335] width 18 height 18
click at [430, 403] on th "הערות" at bounding box center [579, 412] width 524 height 25
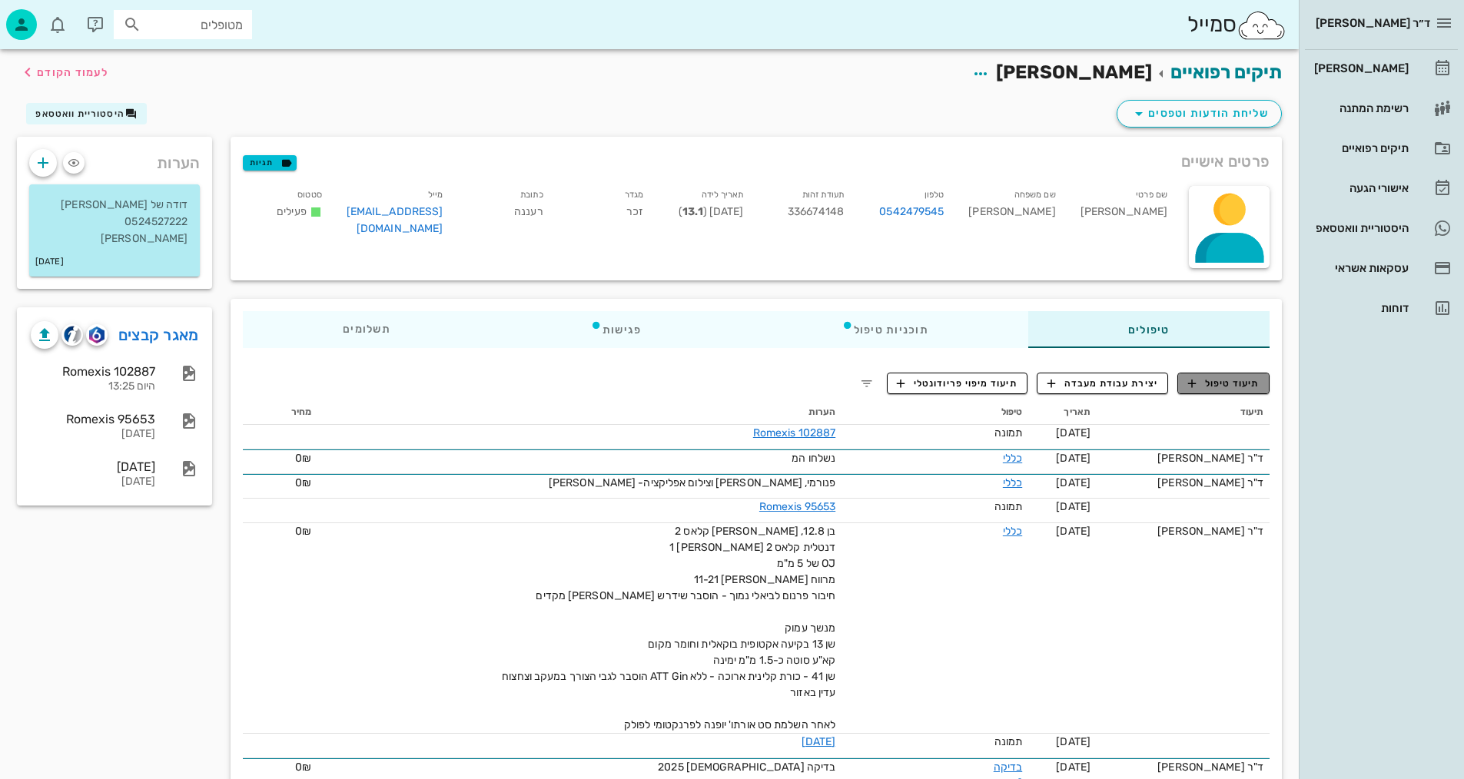
click at [1238, 382] on span "תיעוד טיפול" at bounding box center [1223, 384] width 71 height 14
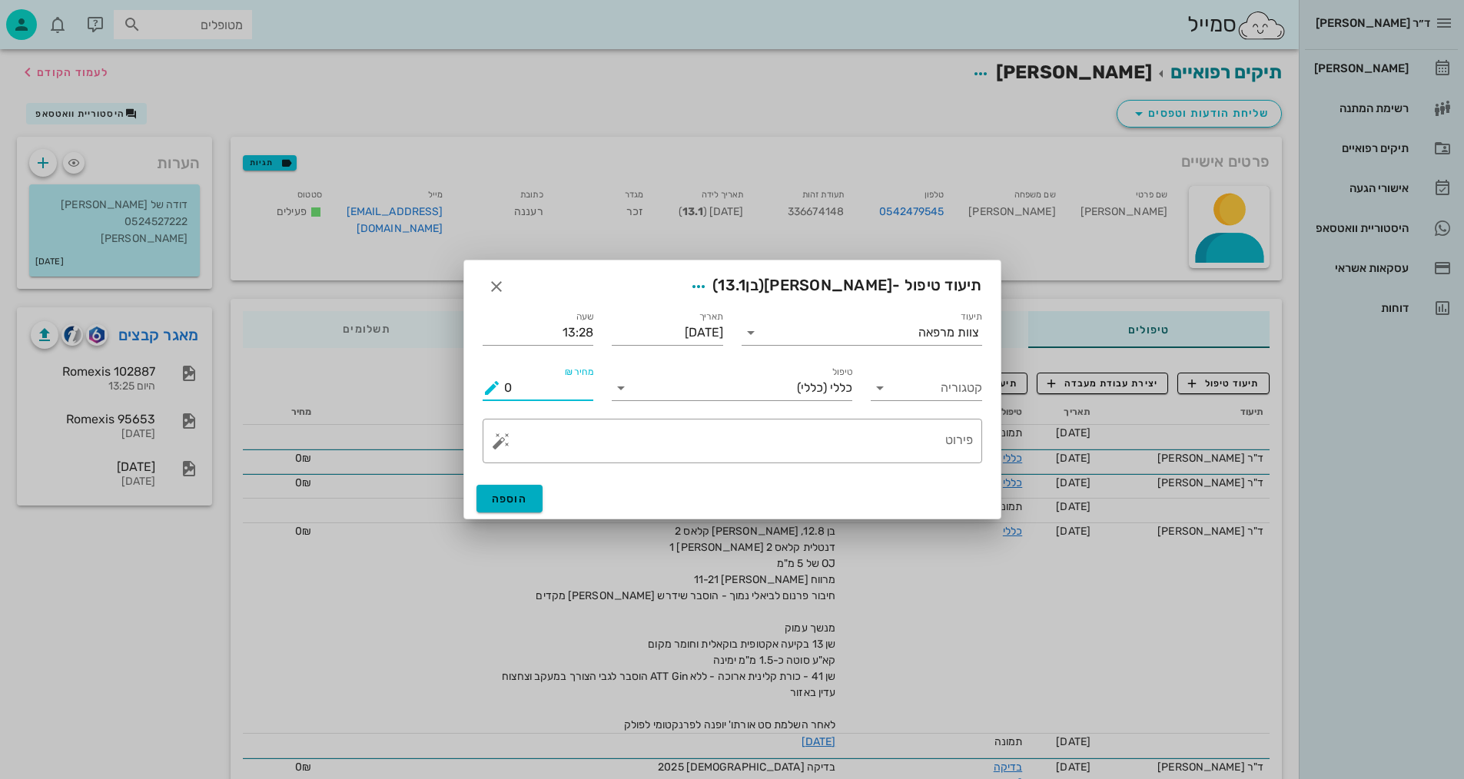
click at [526, 390] on input "0" at bounding box center [549, 388] width 90 height 25
click at [526, 387] on input "0" at bounding box center [549, 388] width 90 height 25
type input "0"
type input "1000"
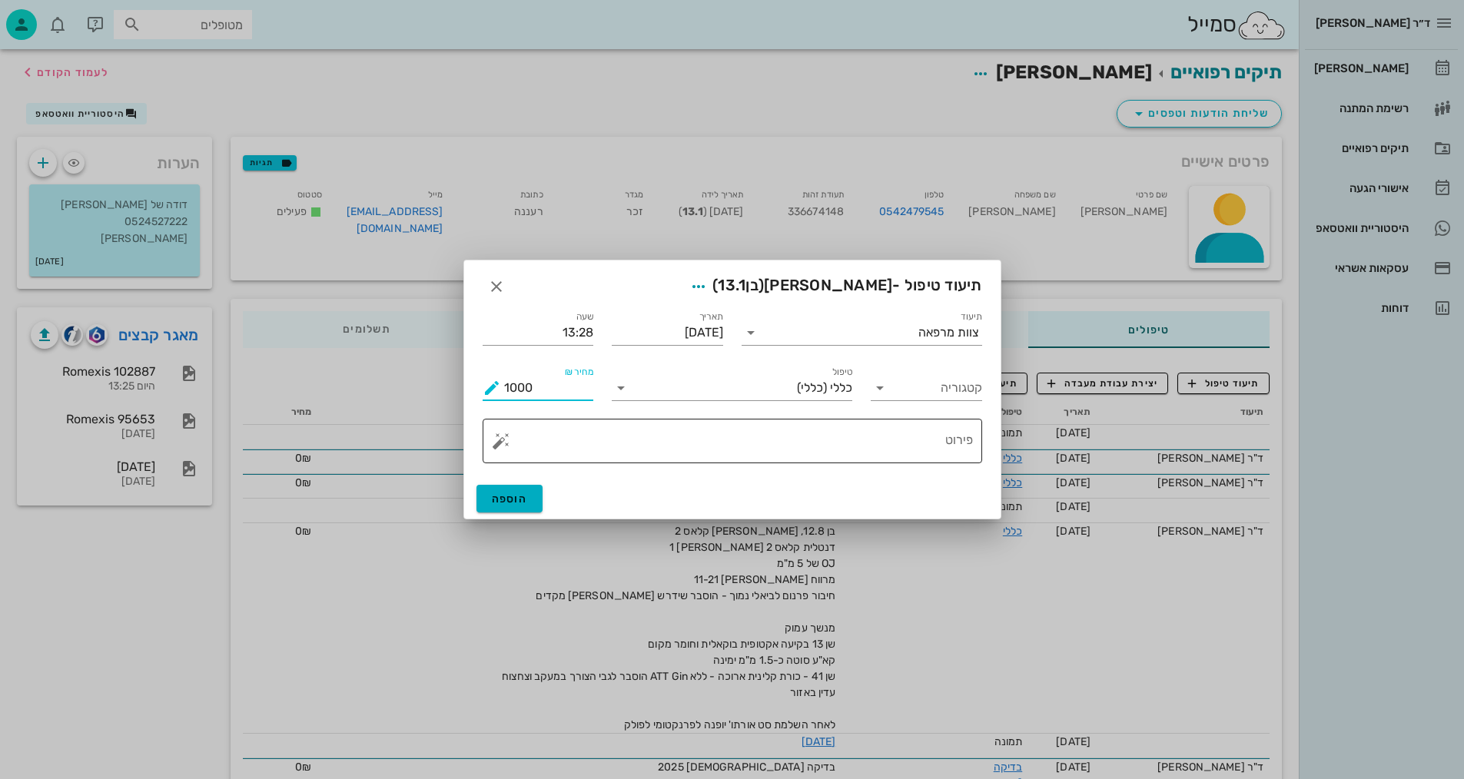
click at [775, 438] on textarea "פירוט" at bounding box center [738, 444] width 469 height 37
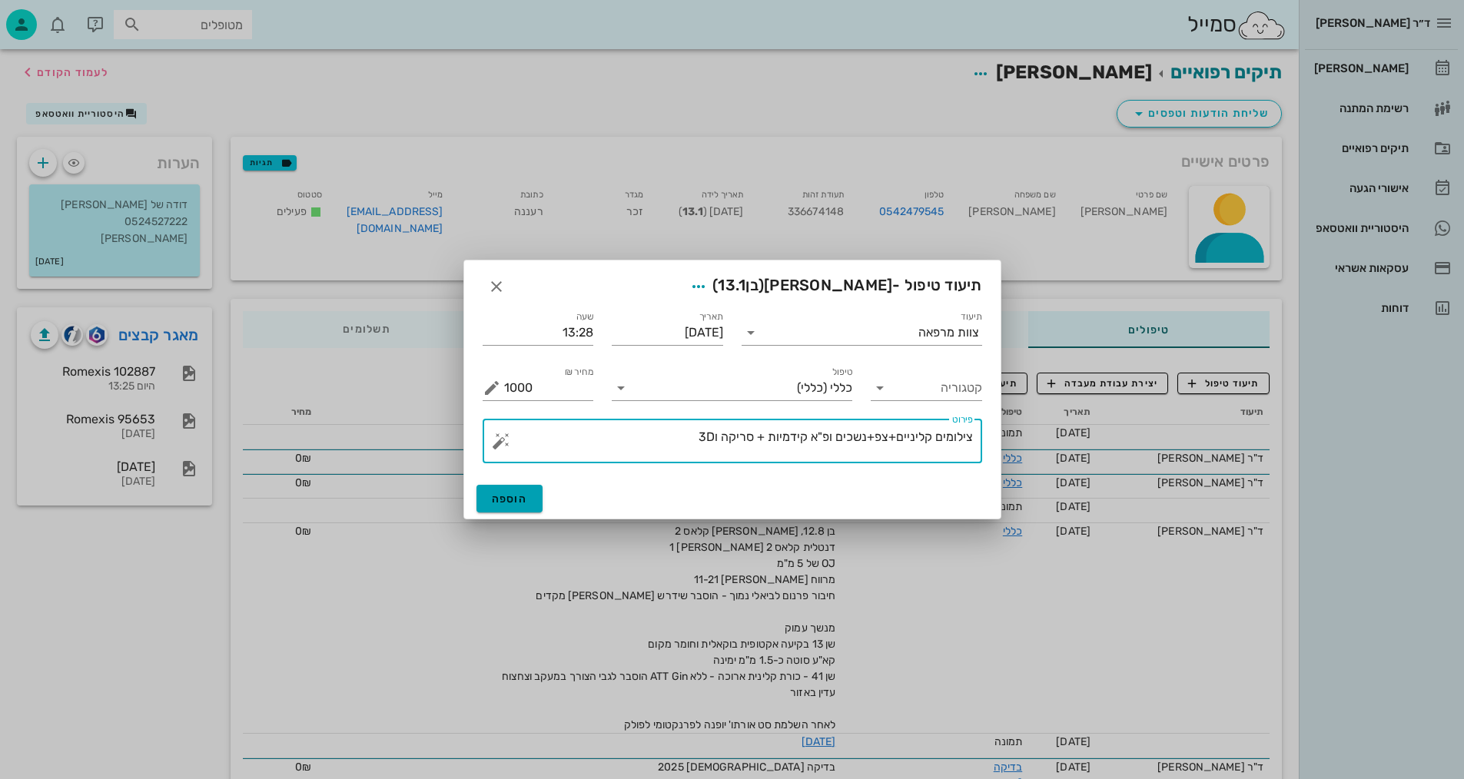
type textarea "צילומים קליניים+צפ+נשכים ופ"א קידמיות + סריקה ו3D"
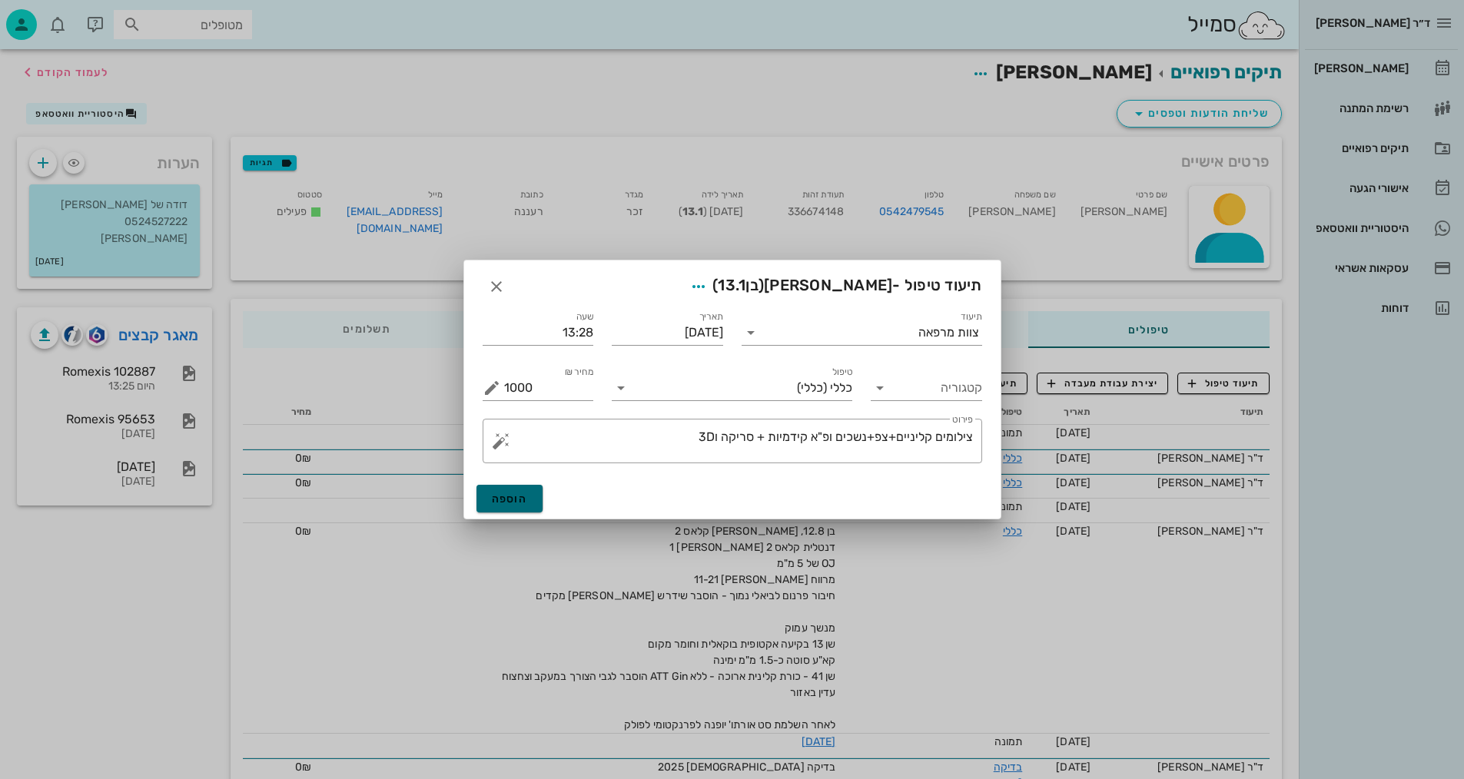
click at [499, 502] on span "הוספה" at bounding box center [510, 499] width 36 height 13
